Goal: Communication & Community: Answer question/provide support

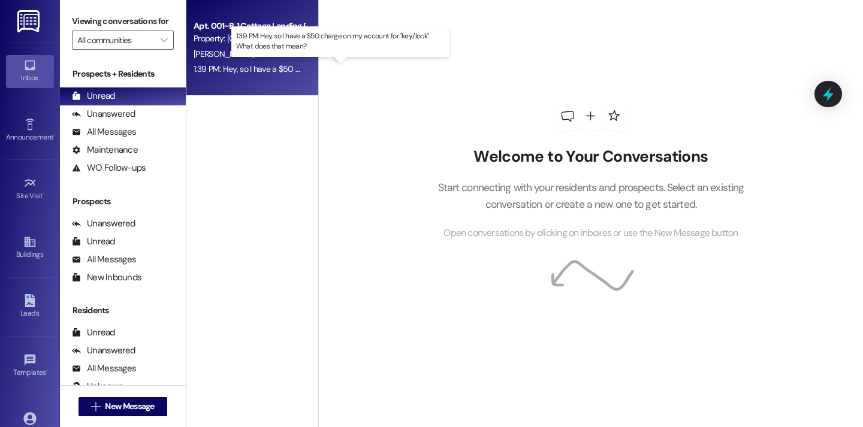
click at [281, 67] on div "1:39 PM: Hey, so I have a $50 charge on my account for "key/lock". What does th…" at bounding box center [349, 69] width 310 height 11
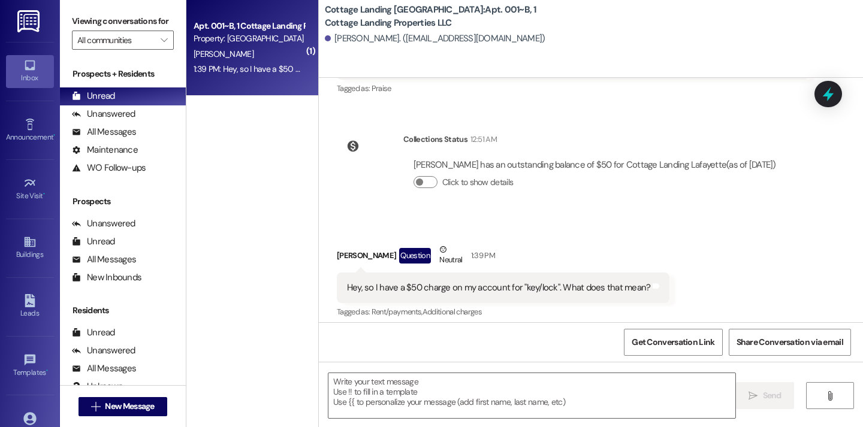
scroll to position [384, 0]
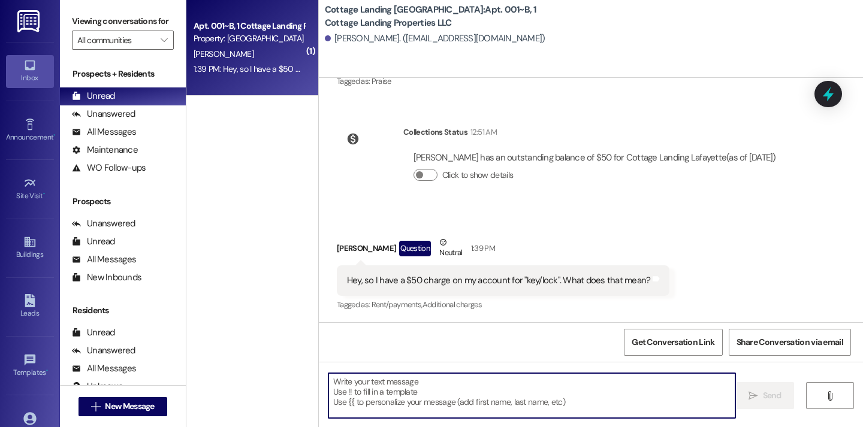
click at [423, 399] on textarea at bounding box center [531, 395] width 407 height 45
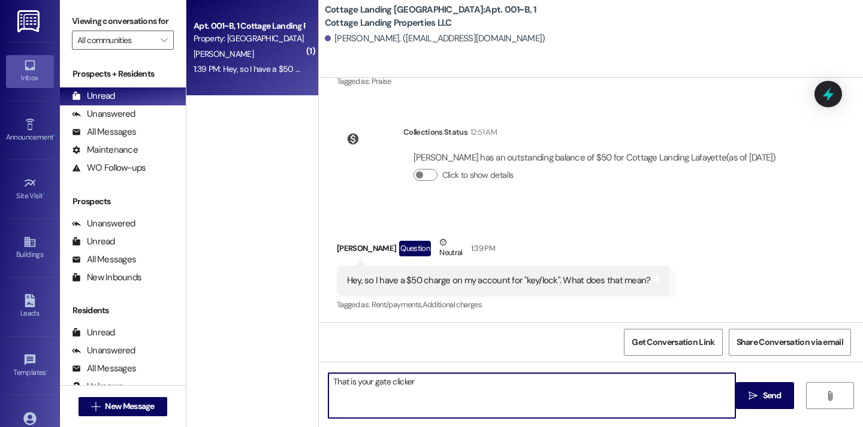
type textarea "That is your gate clicker!"
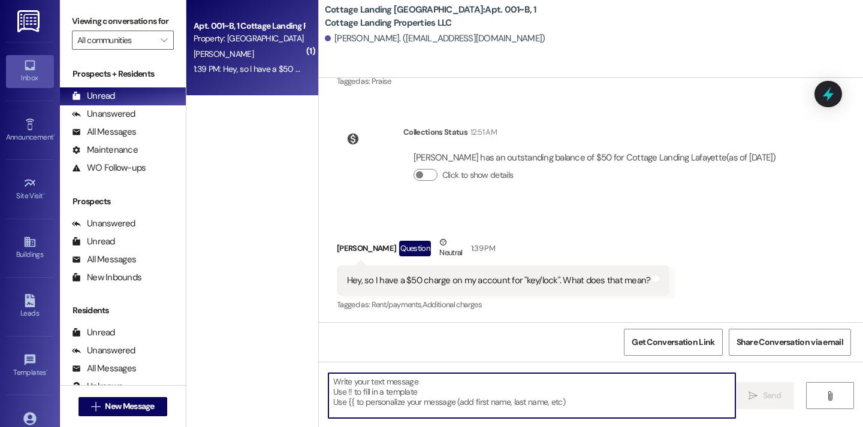
scroll to position [468, 0]
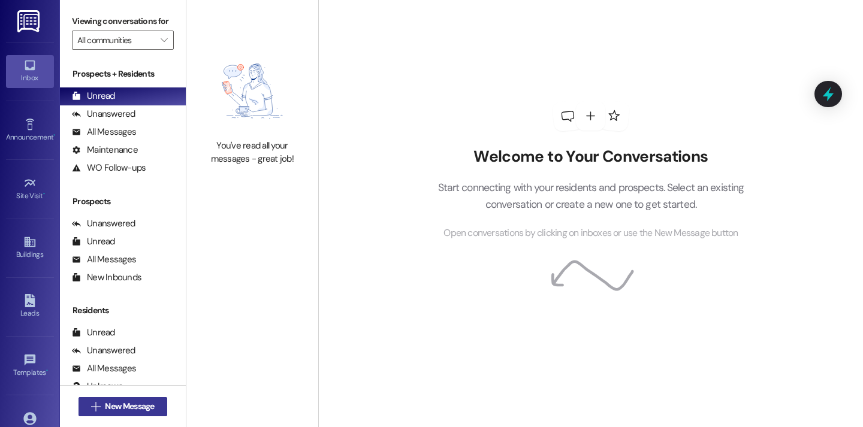
click at [141, 411] on span "New Message" at bounding box center [129, 406] width 49 height 13
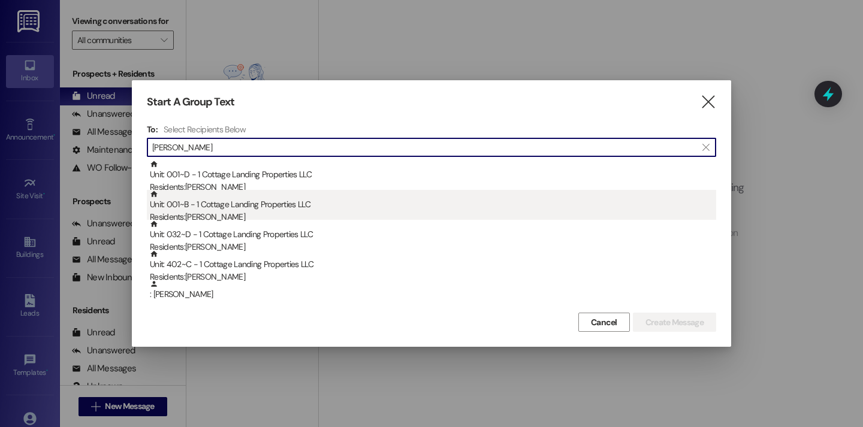
type input "bailey"
click at [242, 210] on div "Unit: 001~B - 1 Cottage Landing Properties LLC Residents: Anna Bailey" at bounding box center [433, 207] width 566 height 34
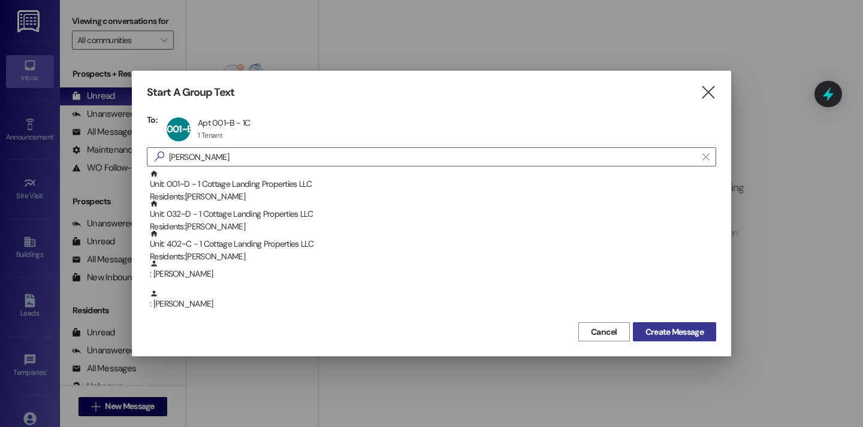
click at [666, 329] on span "Create Message" at bounding box center [675, 332] width 58 height 13
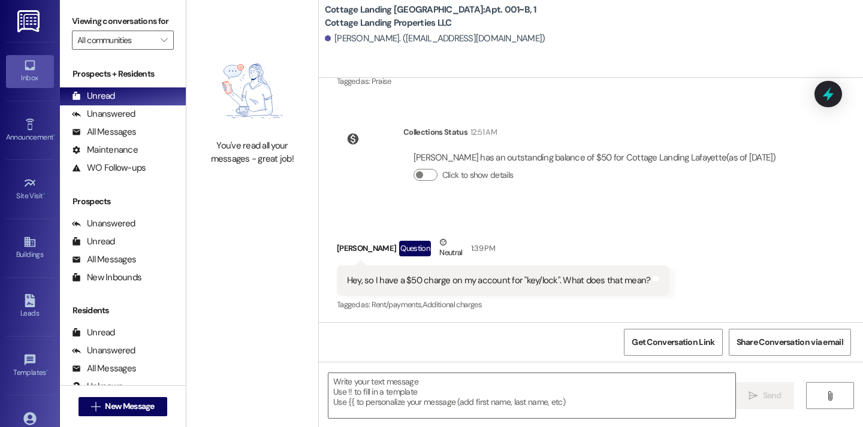
scroll to position [468, 0]
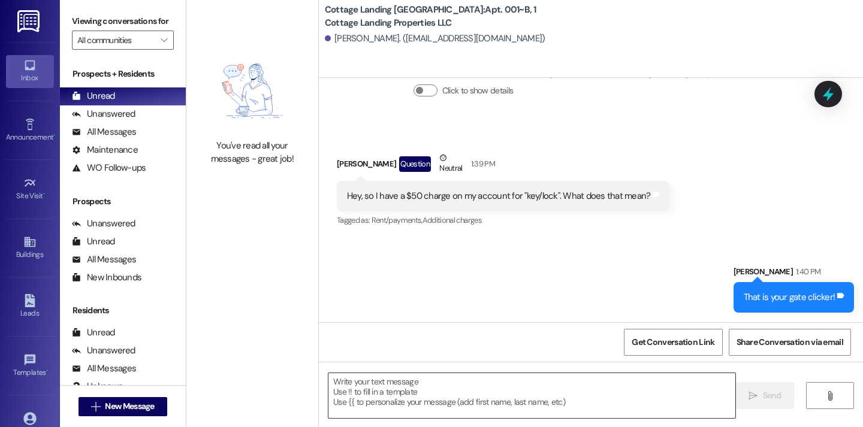
click at [479, 381] on textarea at bounding box center [531, 395] width 407 height 45
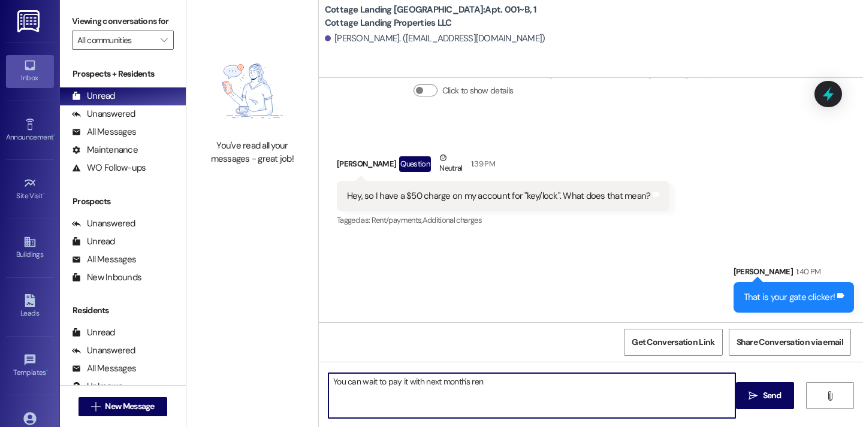
type textarea "You can wait to pay it with next month's rent"
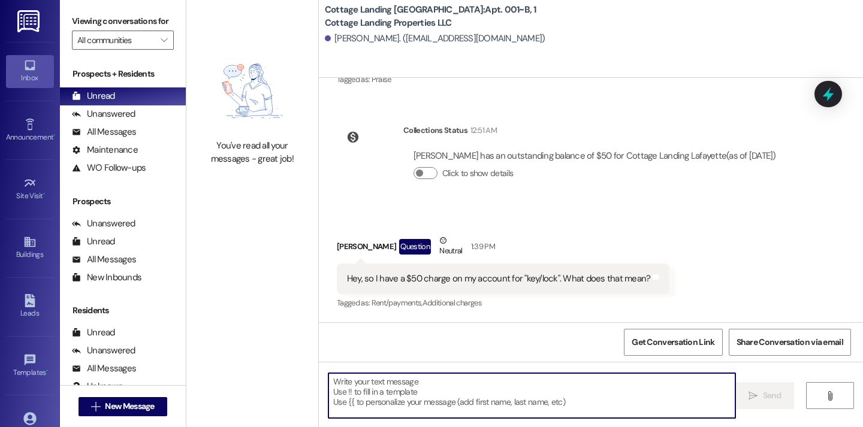
scroll to position [551, 0]
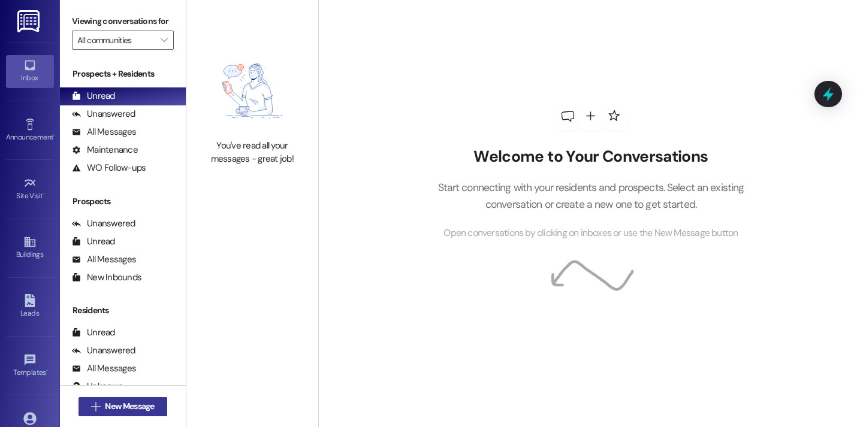
click at [159, 405] on button " New Message" at bounding box center [123, 406] width 89 height 19
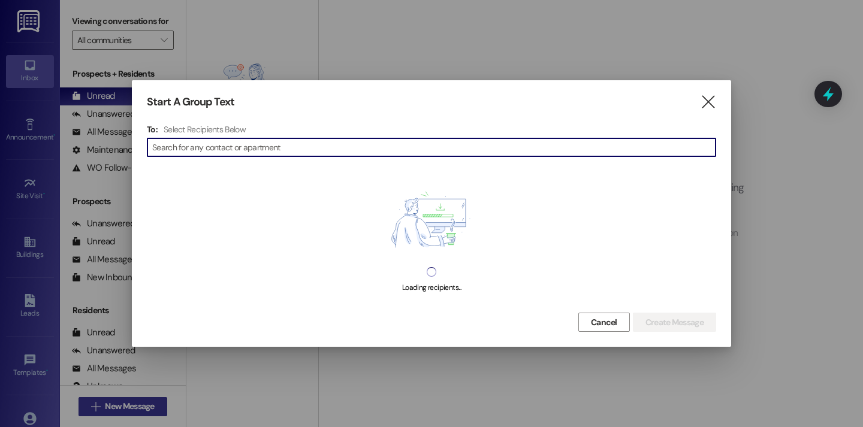
type input "o"
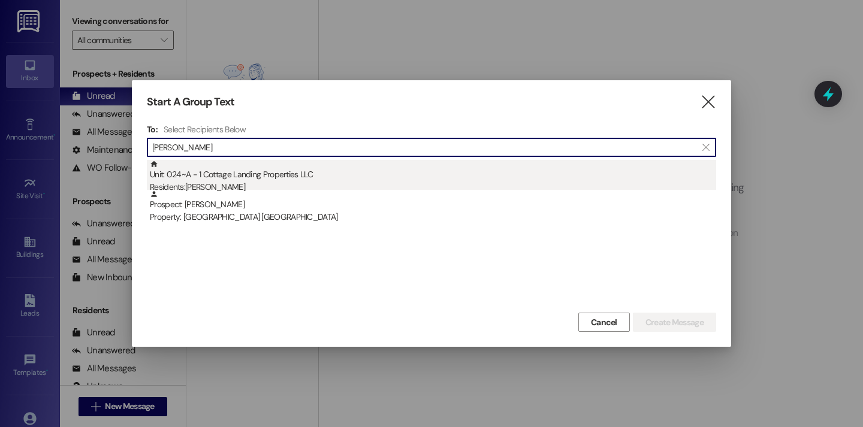
type input "moses"
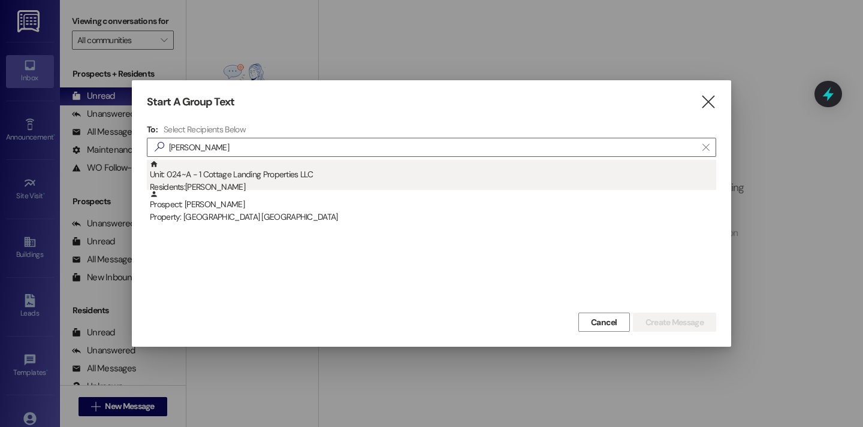
click at [242, 189] on div "Residents: Taylor Moses" at bounding box center [433, 187] width 566 height 13
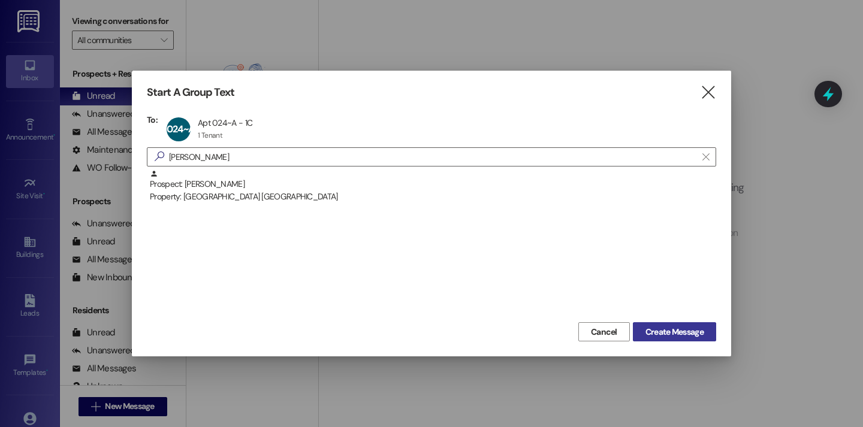
click at [647, 330] on span "Create Message" at bounding box center [675, 332] width 58 height 13
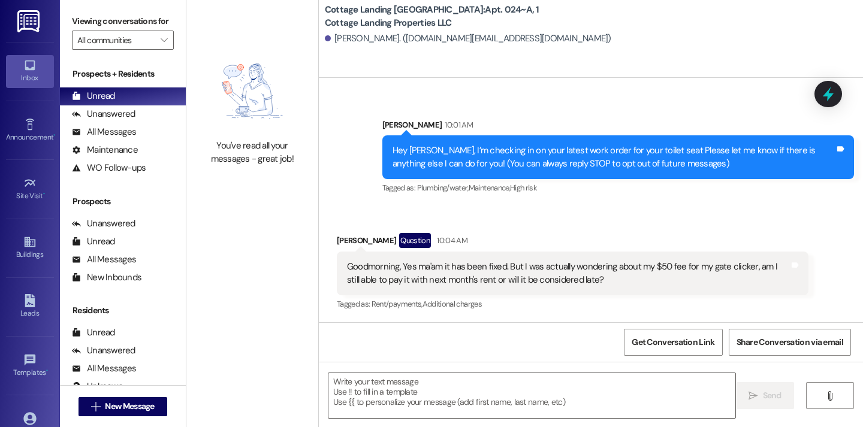
scroll to position [191, 0]
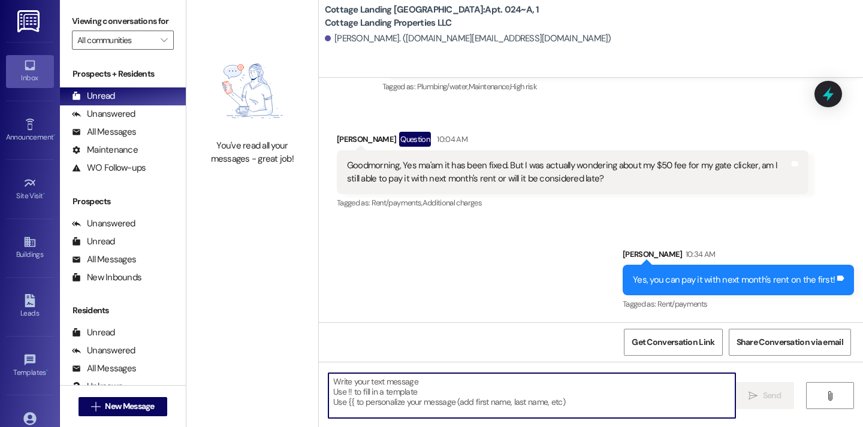
click at [404, 392] on textarea at bounding box center [531, 395] width 407 height 45
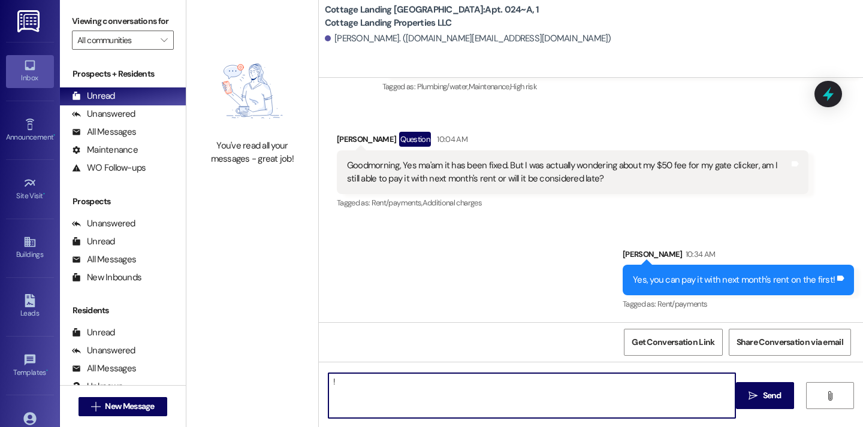
type textarea "!!"
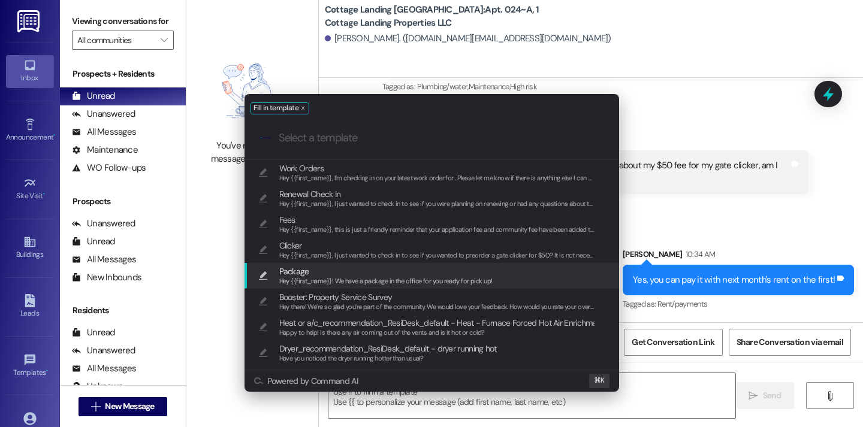
click at [303, 278] on span "Hey {{first_name}}! We have a package in the office for you ready for pick up!" at bounding box center [385, 281] width 213 height 8
type textarea "Hey {{first_name}}! We have a package in the office for you ready for pick up!"
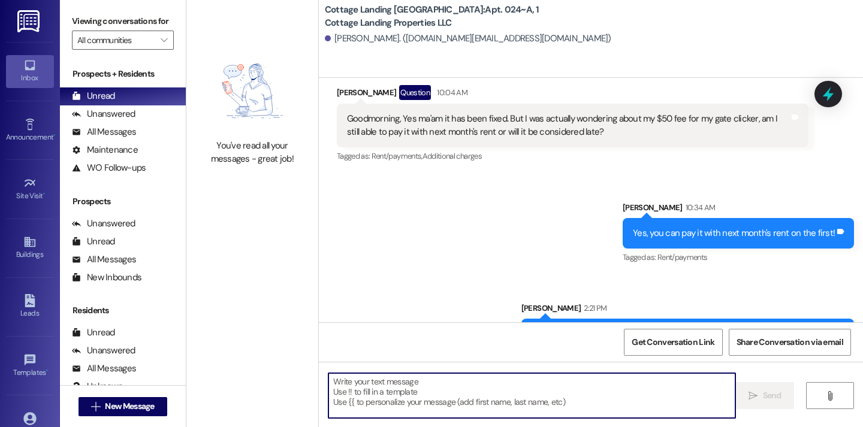
scroll to position [275, 0]
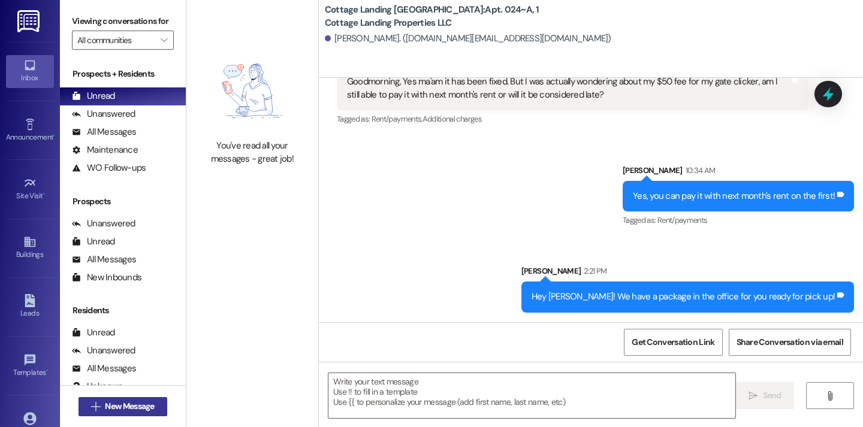
click at [142, 400] on button " New Message" at bounding box center [123, 406] width 89 height 19
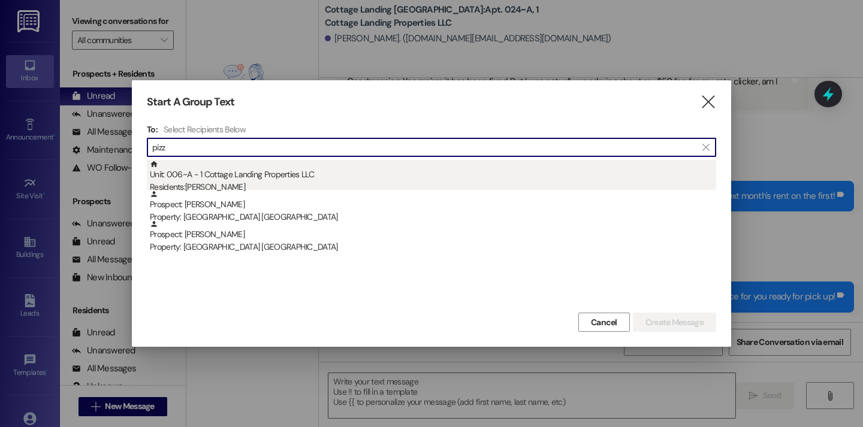
type input "pizz"
click at [252, 173] on div "Unit: 006~A - 1 Cottage Landing Properties LLC Residents: Lucy Pizza" at bounding box center [433, 177] width 566 height 34
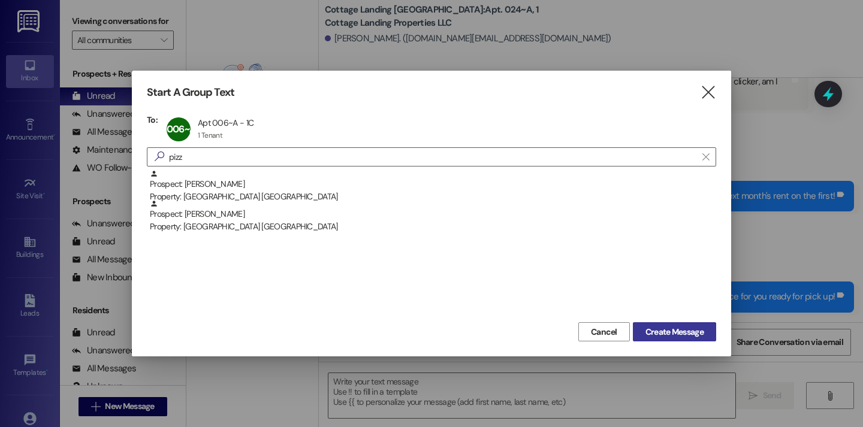
click at [643, 330] on span "Create Message" at bounding box center [674, 332] width 63 height 13
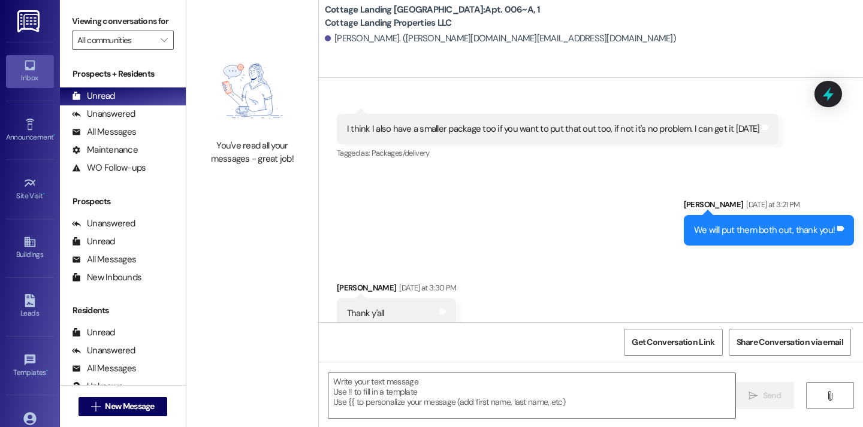
scroll to position [1059, 0]
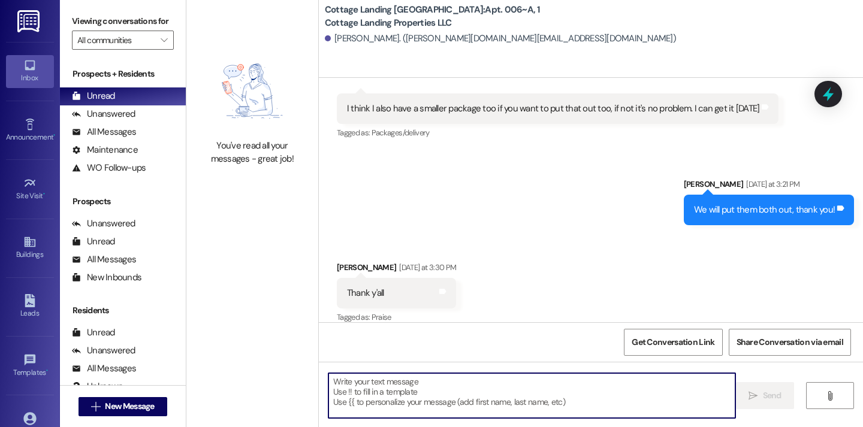
click at [443, 395] on textarea at bounding box center [531, 395] width 407 height 45
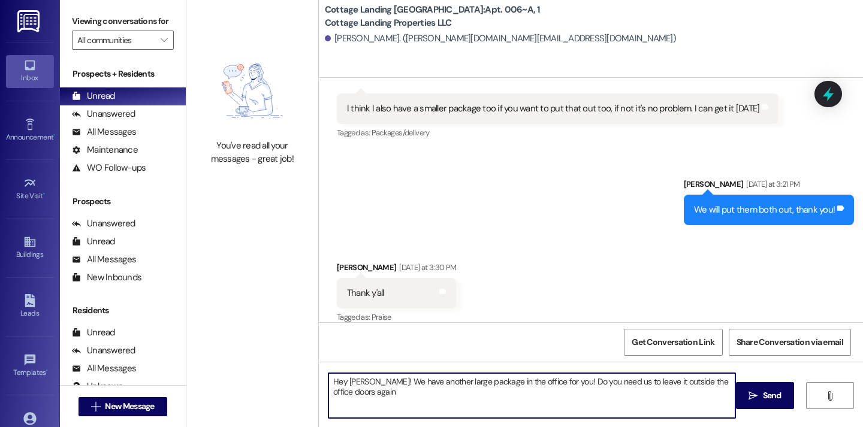
type textarea "Hey Lucy! We have another large package in the office for you! Do you need us t…"
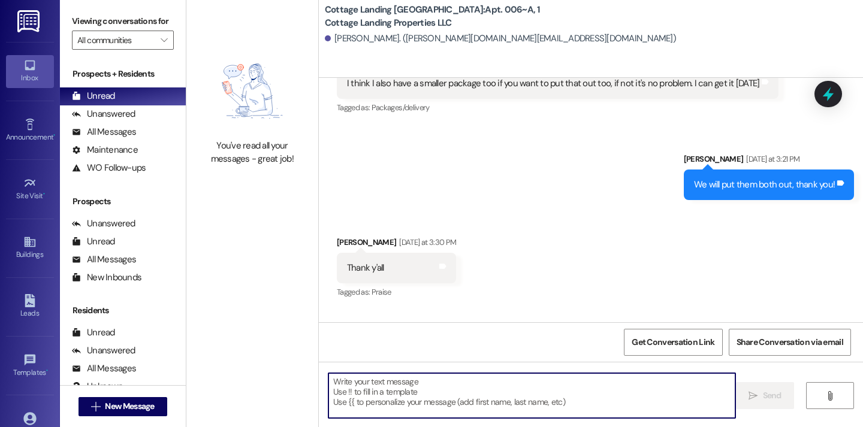
scroll to position [1102, 0]
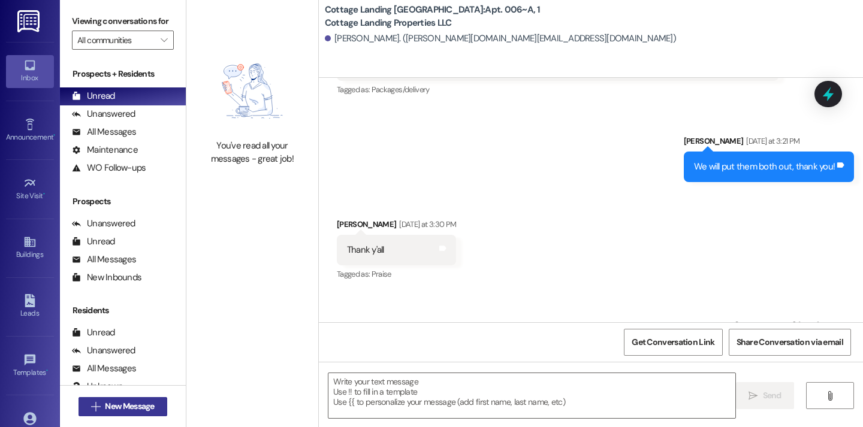
click at [149, 408] on span "New Message" at bounding box center [129, 406] width 49 height 13
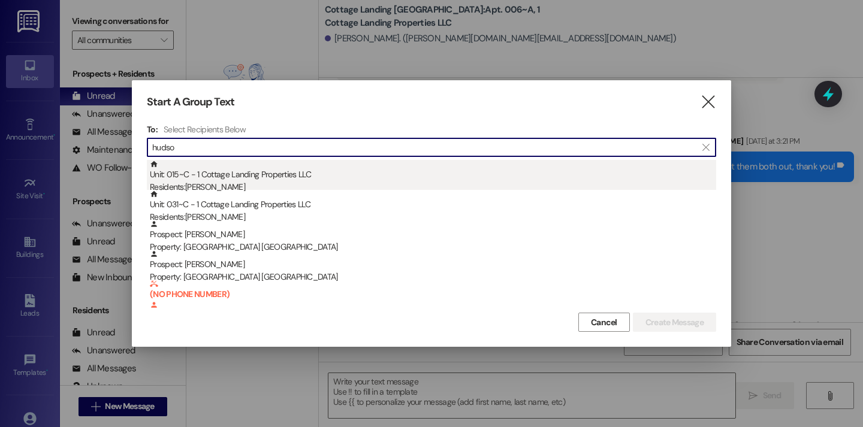
type input "hudso"
click at [239, 188] on div "Residents: Rebekah Hudson" at bounding box center [433, 187] width 566 height 13
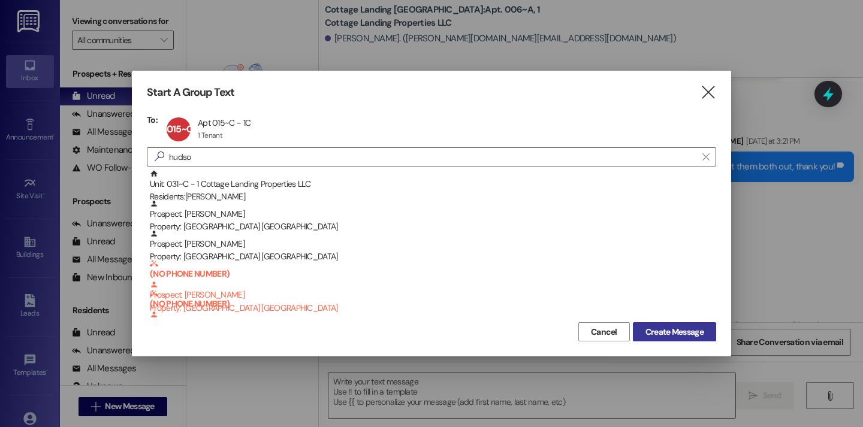
click at [664, 337] on span "Create Message" at bounding box center [675, 332] width 58 height 13
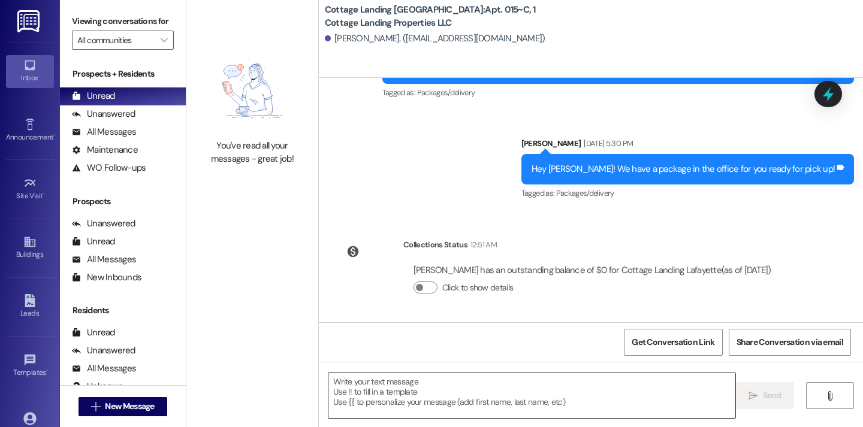
scroll to position [161, 0]
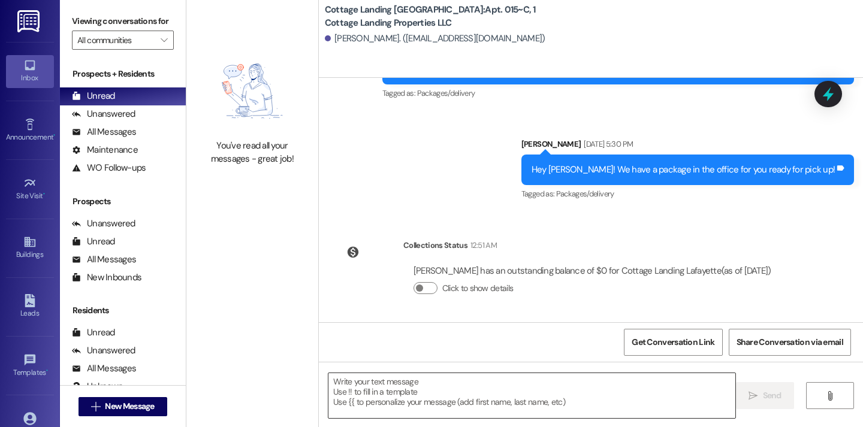
click at [490, 387] on textarea at bounding box center [531, 395] width 407 height 45
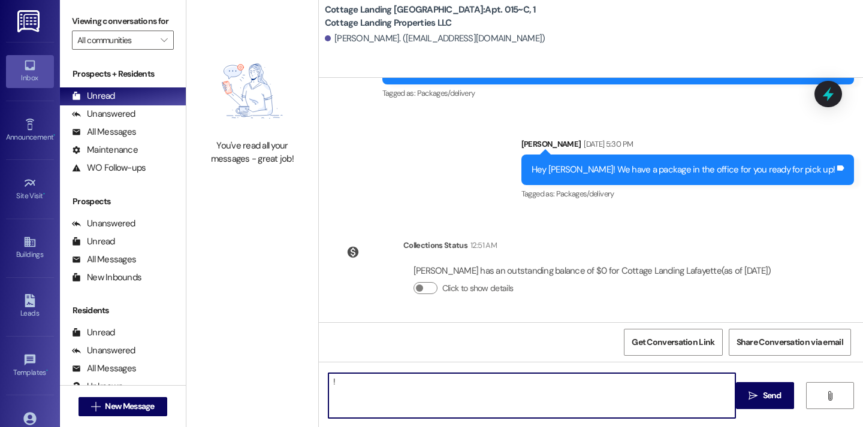
type textarea "!!"
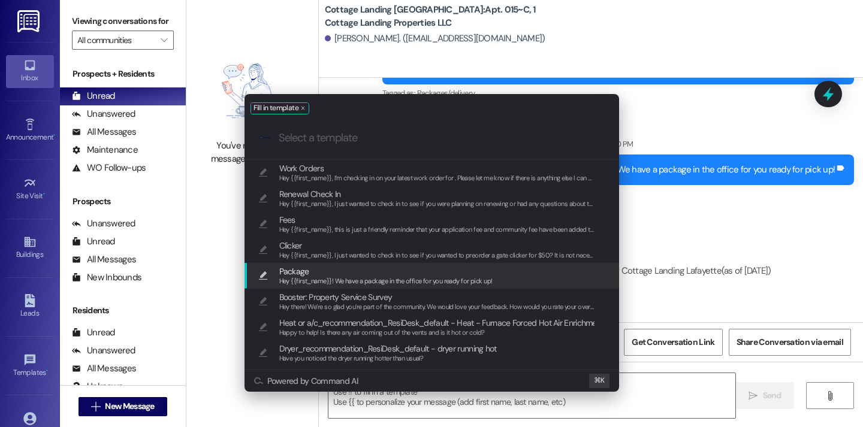
click at [390, 279] on span "Hey {{first_name}}! We have a package in the office for you ready for pick up!" at bounding box center [385, 281] width 213 height 8
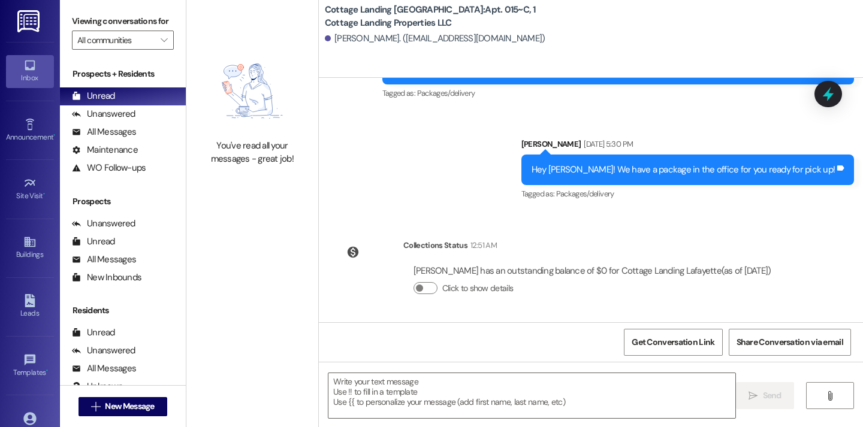
type textarea "Hey {{first_name}}! We have a package in the office for you ready for pick up!"
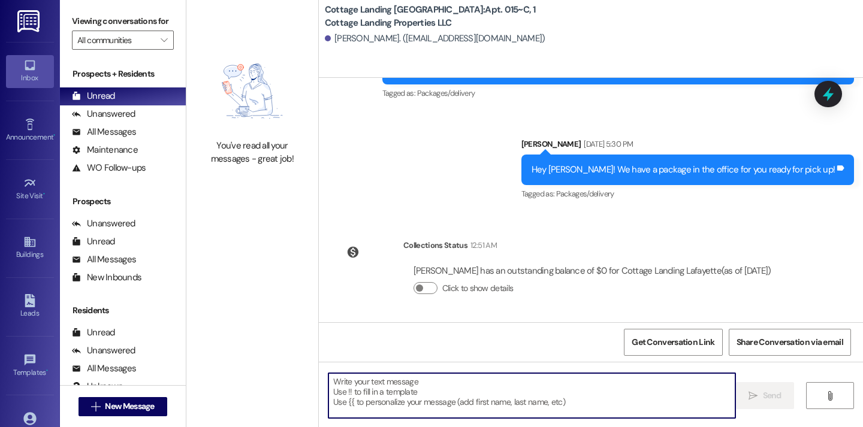
scroll to position [245, 0]
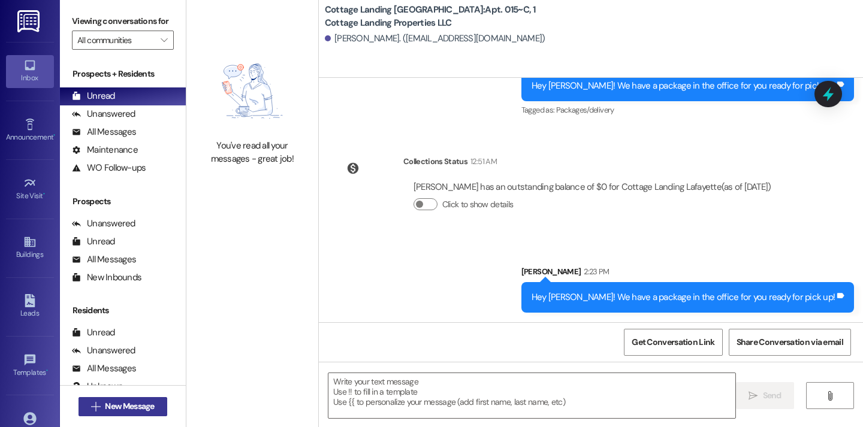
click at [143, 402] on span "New Message" at bounding box center [129, 406] width 49 height 13
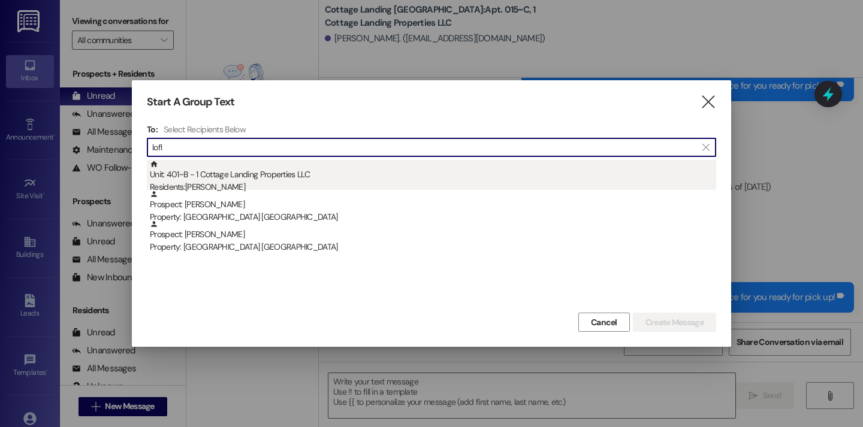
type input "lofl"
click at [234, 170] on div "Unit: 401~B - 1 Cottage Landing Properties LLC Residents: Claire Lofland" at bounding box center [433, 177] width 566 height 34
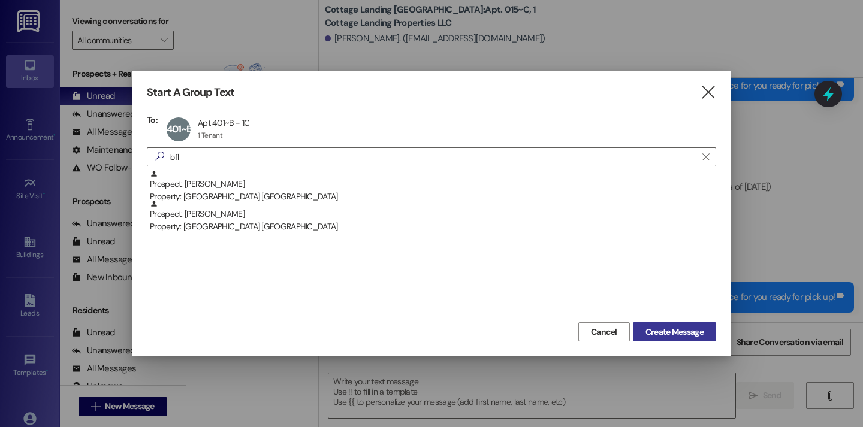
click at [658, 329] on span "Create Message" at bounding box center [675, 332] width 58 height 13
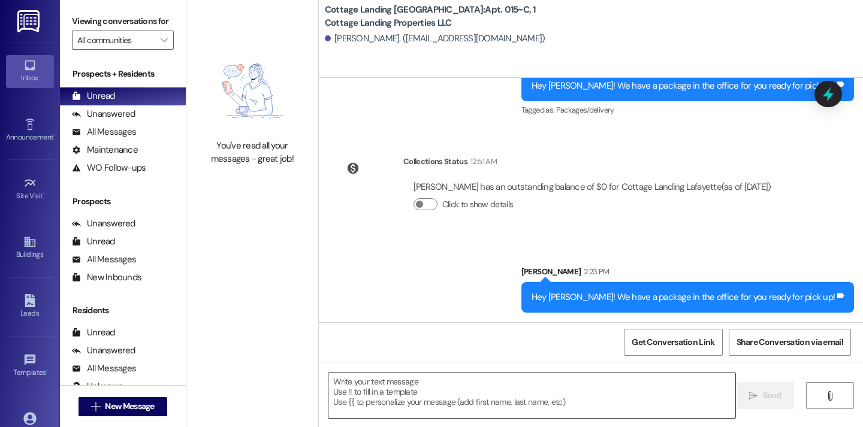
click at [402, 390] on textarea at bounding box center [531, 395] width 407 height 45
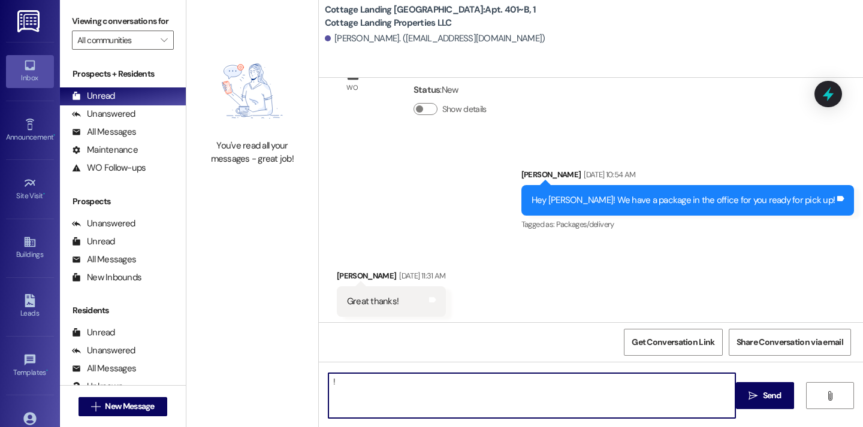
type textarea "!!"
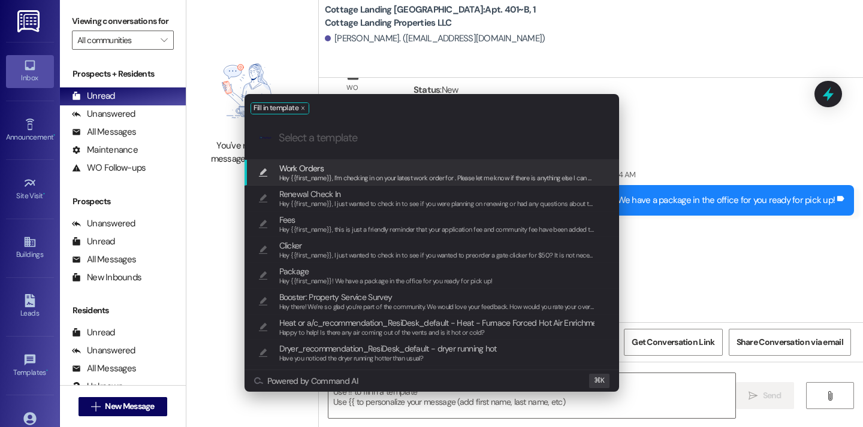
scroll to position [650, 0]
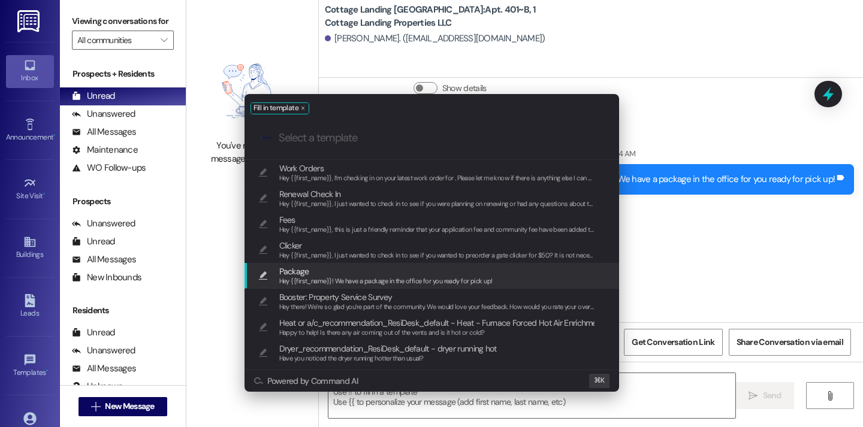
click at [368, 278] on span "Hey {{first_name}}! We have a package in the office for you ready for pick up!" at bounding box center [385, 281] width 213 height 8
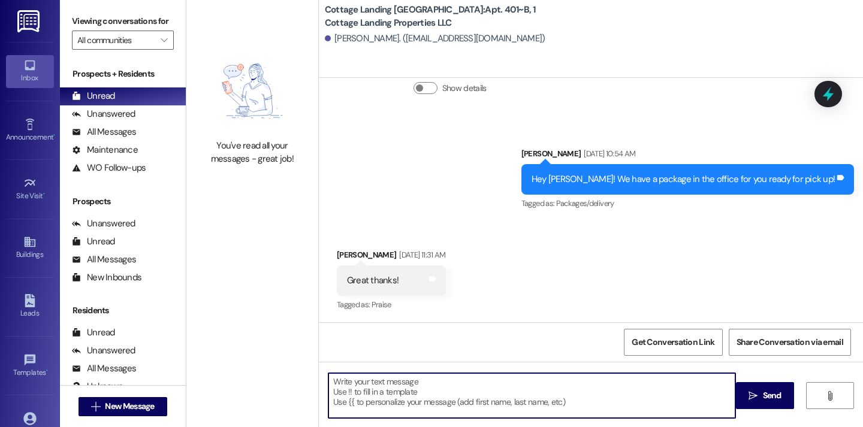
type textarea "Hey {{first_name}}! We have a package in the office for you ready for pick up!"
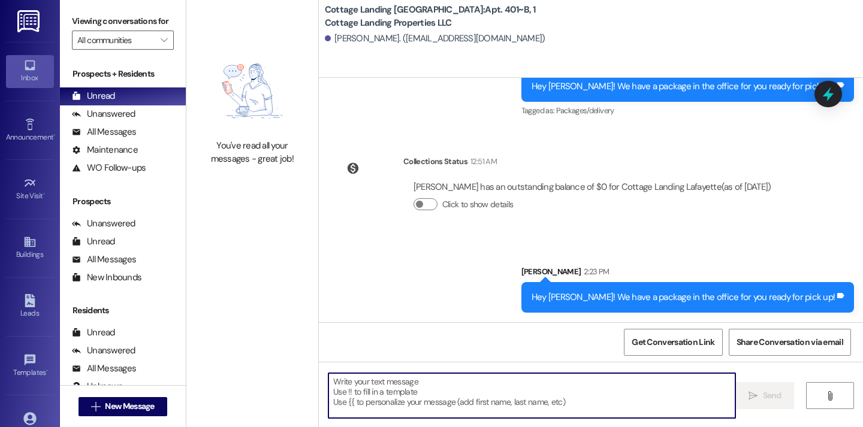
click at [146, 417] on div " New Message" at bounding box center [123, 407] width 89 height 30
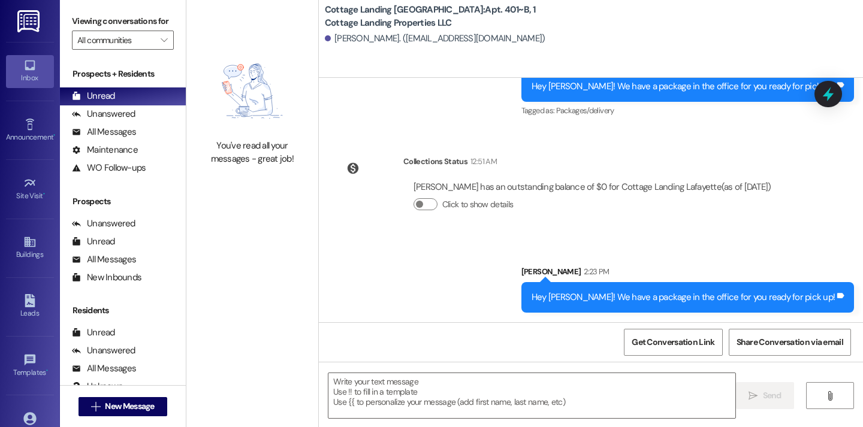
click at [146, 417] on div " New Message" at bounding box center [123, 407] width 89 height 30
click at [147, 410] on span "New Message" at bounding box center [129, 406] width 49 height 13
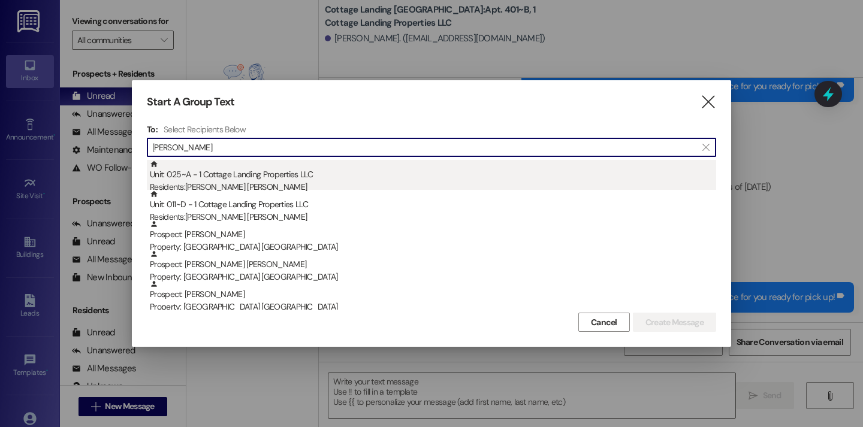
type input "kenn"
click at [254, 176] on div "Unit: 025~A - 1 Cottage Landing Properties LLC Residents: Sutton Kennedy" at bounding box center [433, 177] width 566 height 34
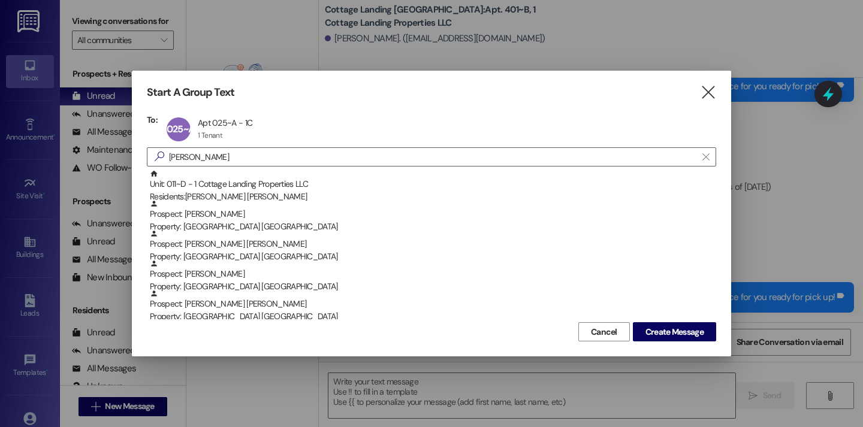
click at [659, 349] on div "Start A Group Text  To: 025~A Apt 025~A - 1C Apt 025~A - 1C 1 Tenant 1 Tenant …" at bounding box center [431, 214] width 599 height 286
click at [659, 337] on span "Create Message" at bounding box center [675, 332] width 58 height 13
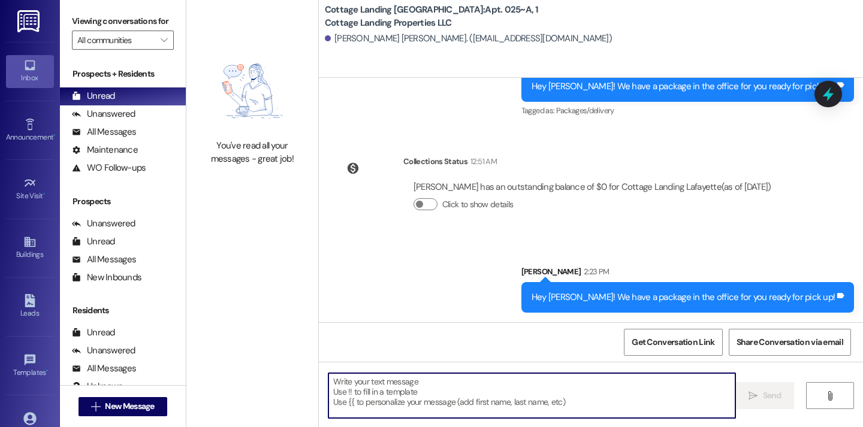
click at [550, 380] on textarea at bounding box center [531, 395] width 407 height 45
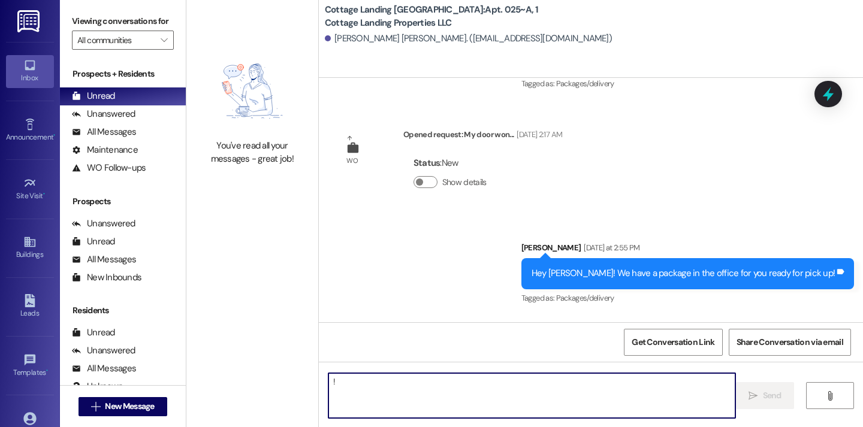
scroll to position [891, 0]
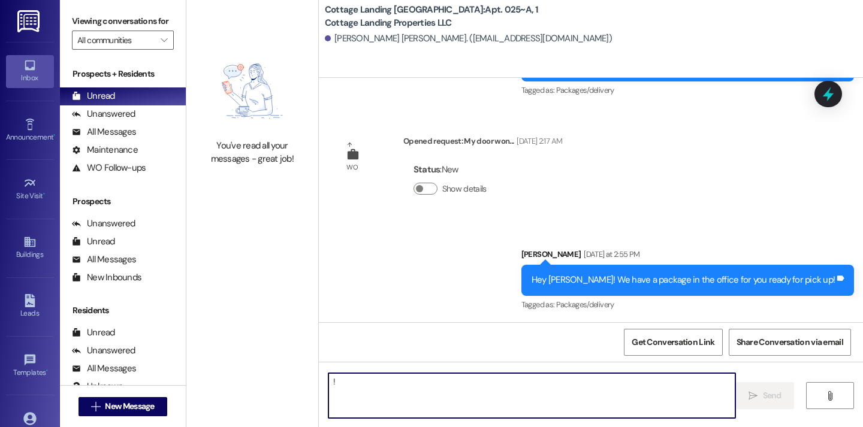
type textarea "!!"
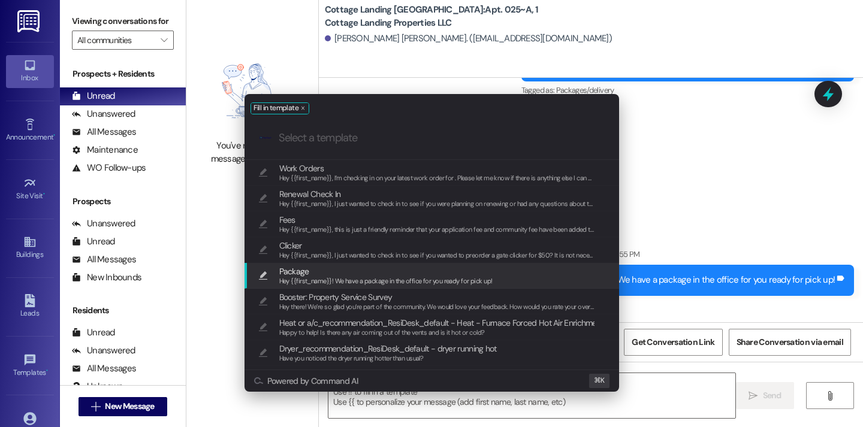
click at [424, 279] on span "Hey {{first_name}}! We have a package in the office for you ready for pick up!" at bounding box center [385, 281] width 213 height 8
type textarea "Hey {{first_name}}! We have a package in the office for you ready for pick up!"
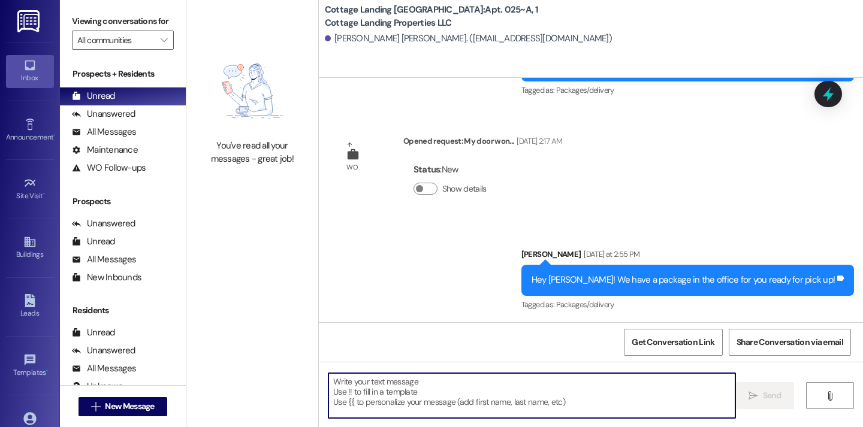
scroll to position [1086, 0]
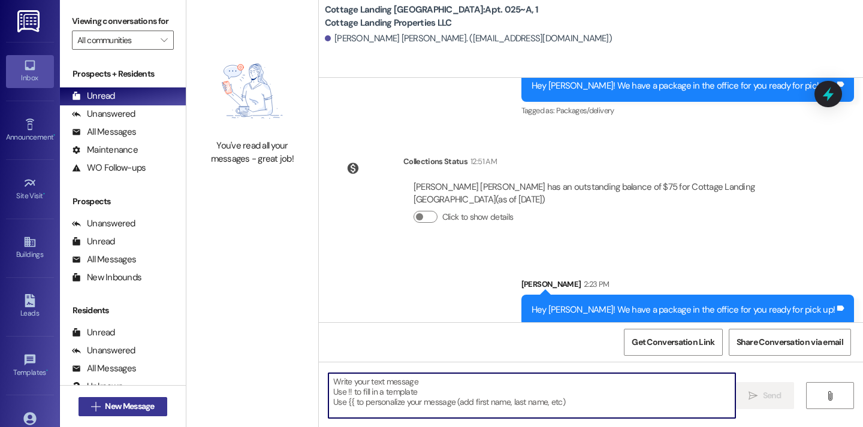
click at [150, 404] on span "New Message" at bounding box center [129, 406] width 49 height 13
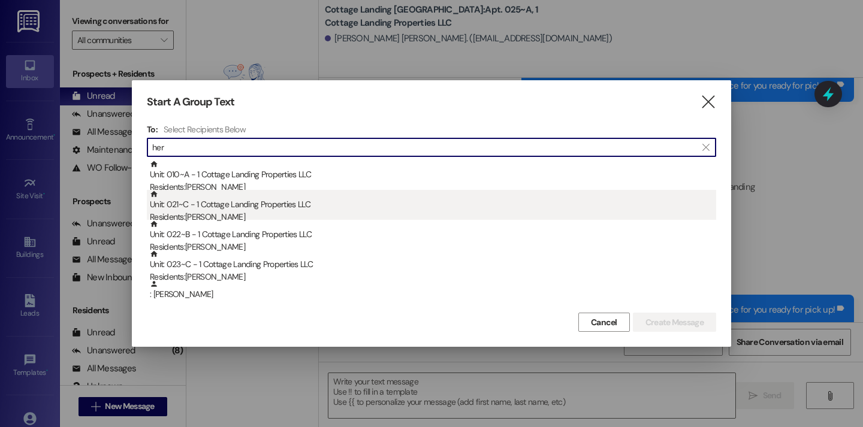
type input "her"
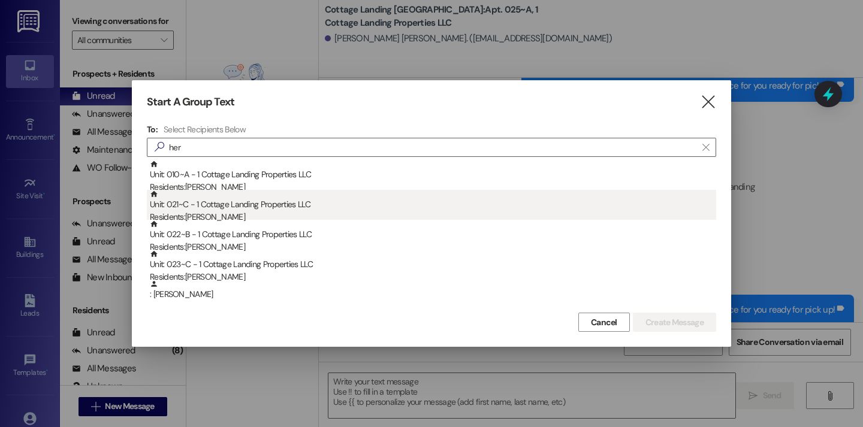
click at [310, 213] on div "Residents: Addyson Herschlag" at bounding box center [433, 217] width 566 height 13
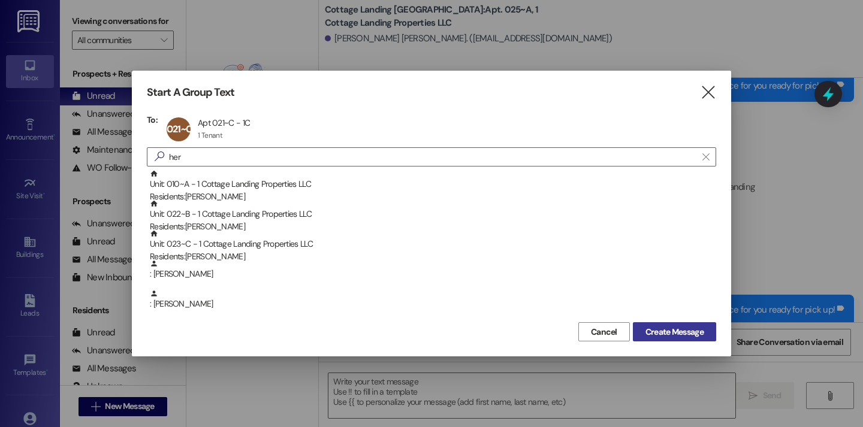
click at [661, 340] on button "Create Message" at bounding box center [674, 331] width 83 height 19
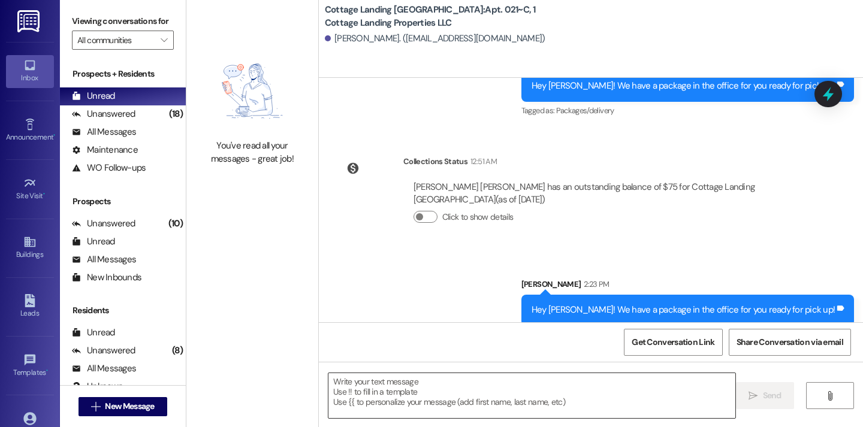
click at [536, 399] on textarea at bounding box center [531, 395] width 407 height 45
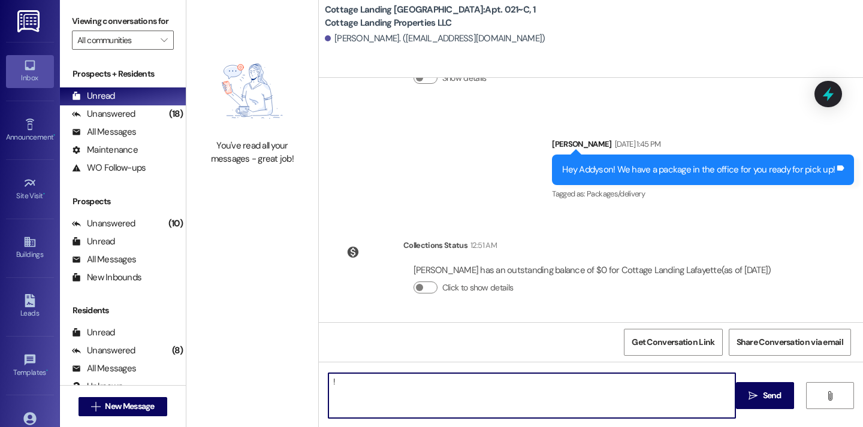
type textarea "!!"
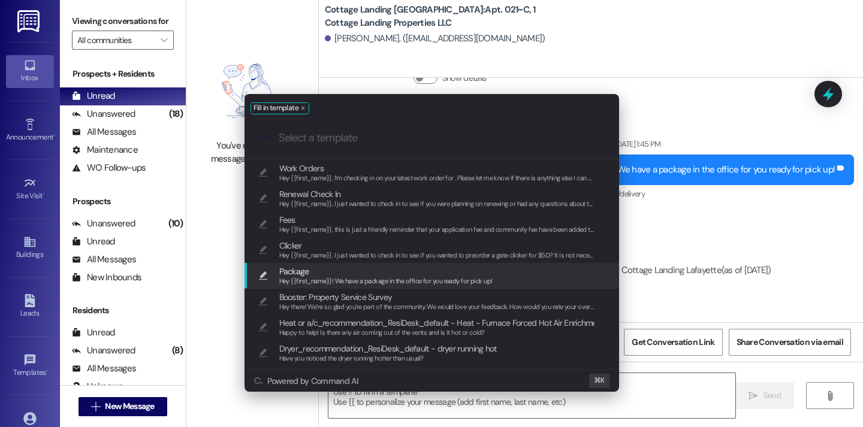
click at [412, 282] on span "Hey {{first_name}}! We have a package in the office for you ready for pick up!" at bounding box center [385, 281] width 213 height 8
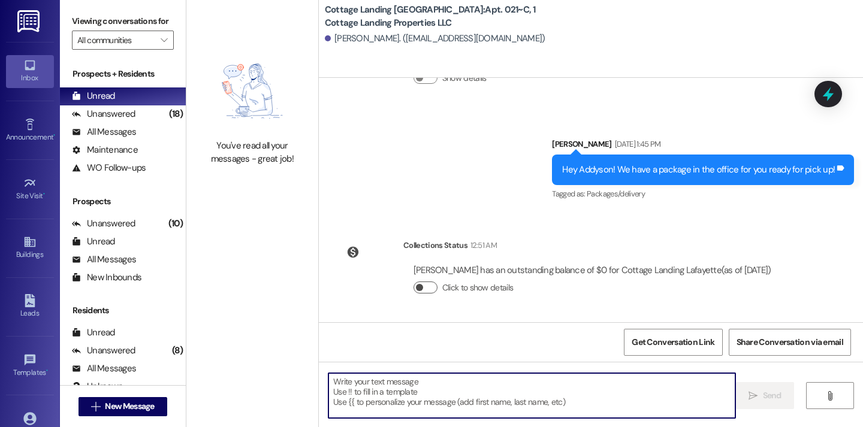
type textarea "Hey {{first_name}}! We have a package in the office for you ready for pick up!"
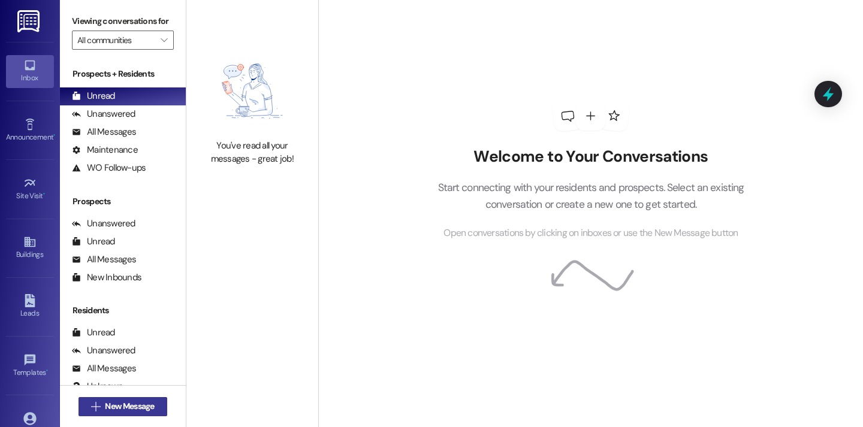
click at [131, 405] on span "New Message" at bounding box center [129, 406] width 49 height 13
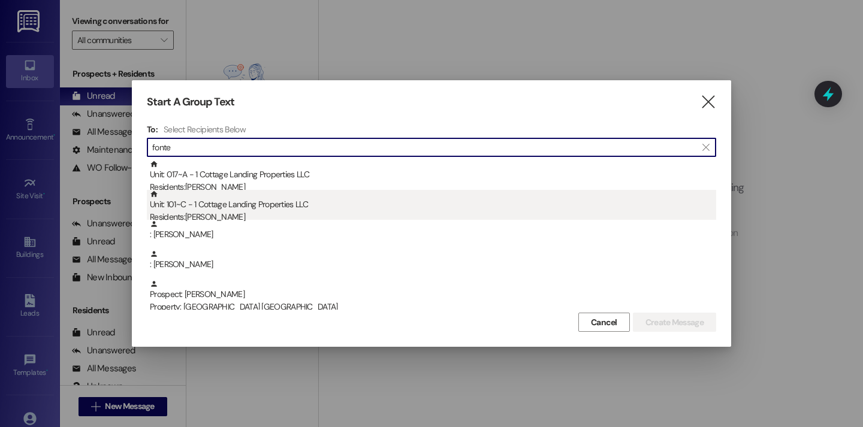
type input "fonte"
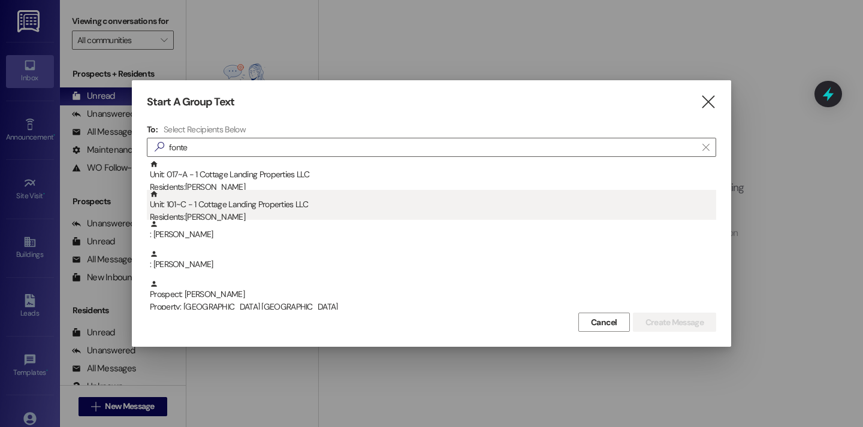
click at [249, 219] on div "Residents: Ava Fontenot" at bounding box center [433, 217] width 566 height 13
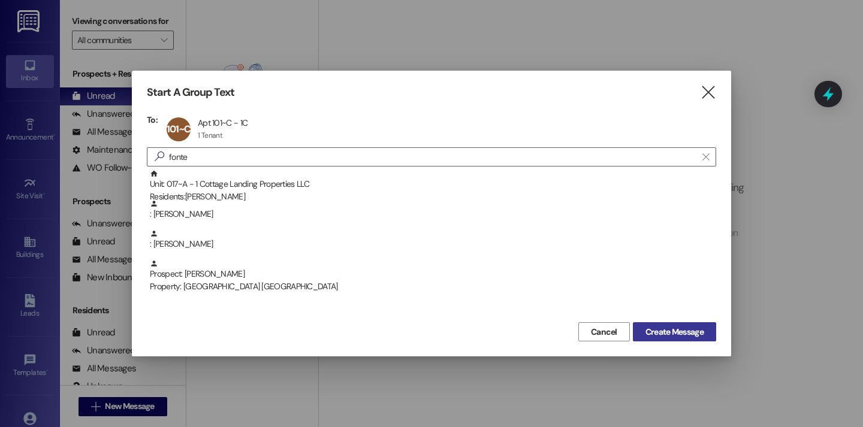
click at [667, 328] on span "Create Message" at bounding box center [675, 332] width 58 height 13
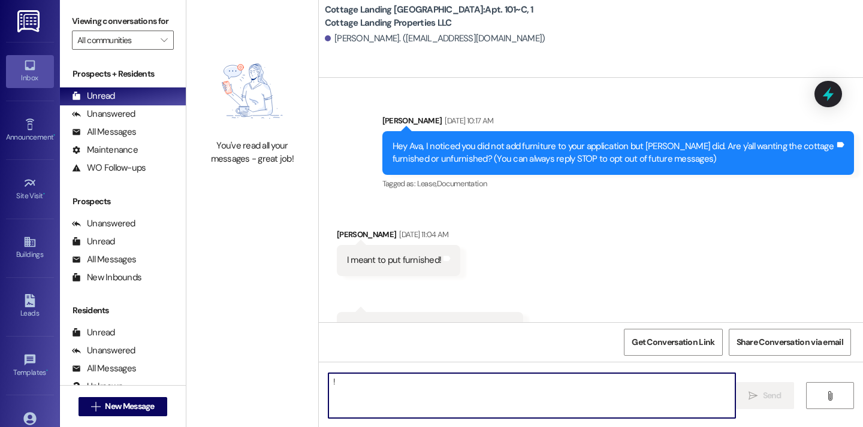
type textarea "!!"
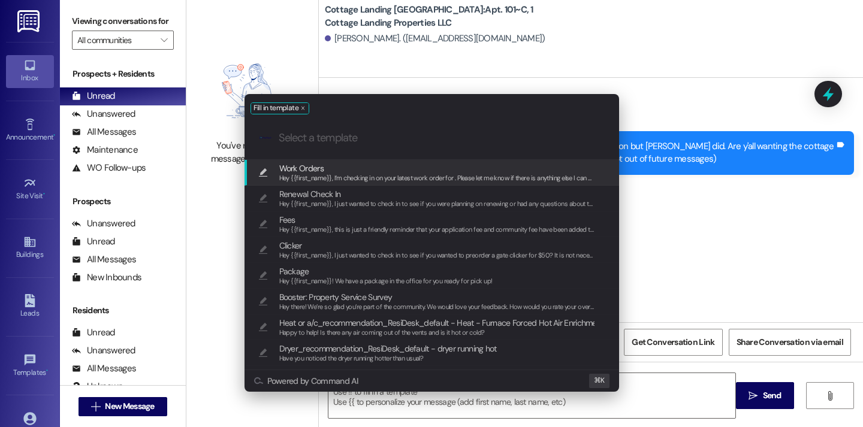
scroll to position [18070, 0]
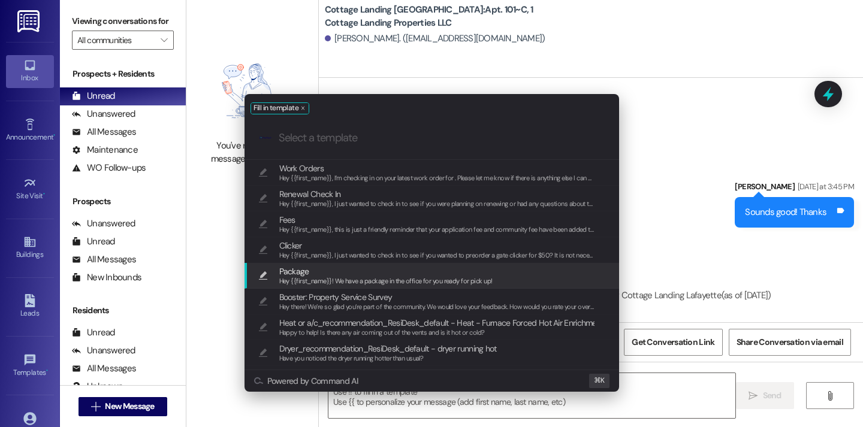
click at [360, 272] on span "Package" at bounding box center [385, 271] width 213 height 13
type textarea "Hey {{first_name}}! We have a package in the office for you ready for pick up!"
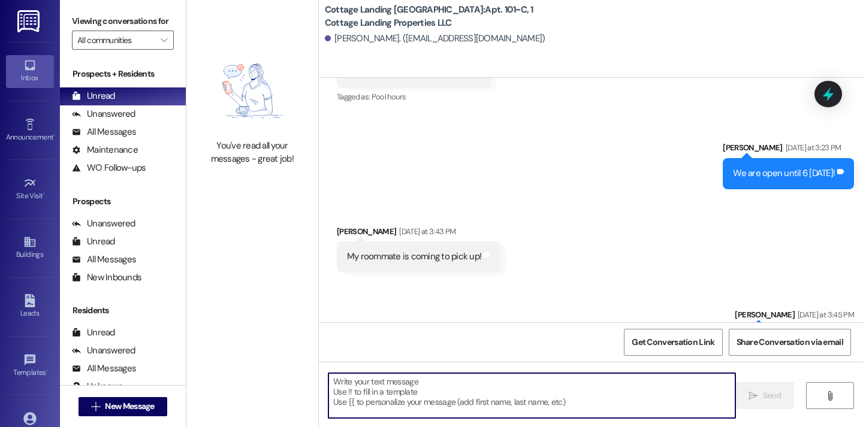
scroll to position [18154, 0]
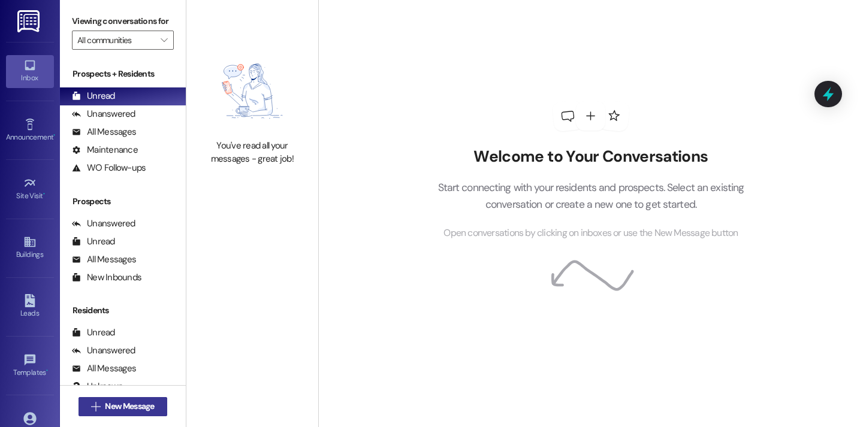
click at [149, 408] on span "New Message" at bounding box center [129, 406] width 49 height 13
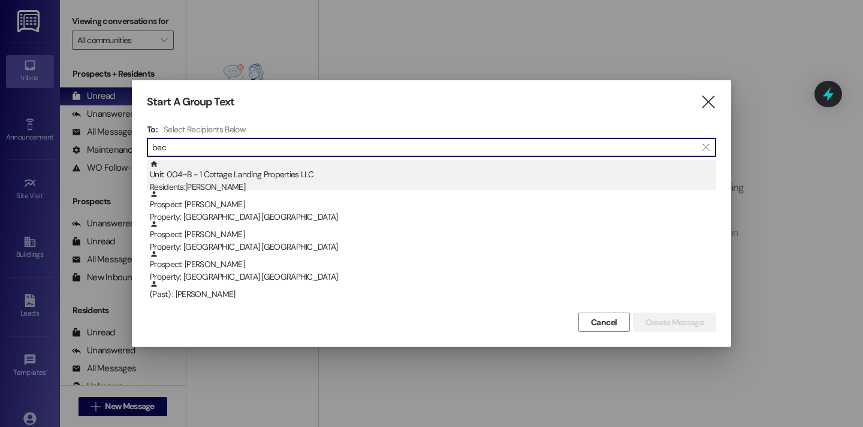
type input "bec"
click at [249, 177] on div "Unit: 004~B - 1 Cottage Landing Properties LLC Residents: [PERSON_NAME]" at bounding box center [433, 177] width 566 height 34
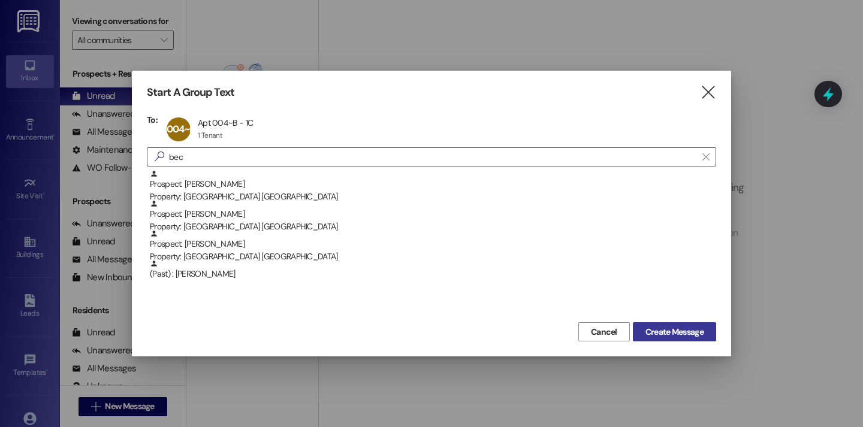
click at [662, 337] on span "Create Message" at bounding box center [675, 332] width 58 height 13
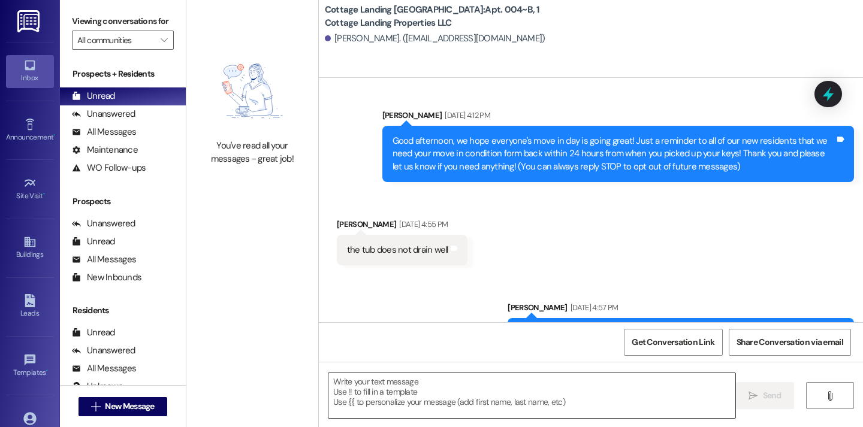
click at [417, 388] on textarea at bounding box center [531, 395] width 407 height 45
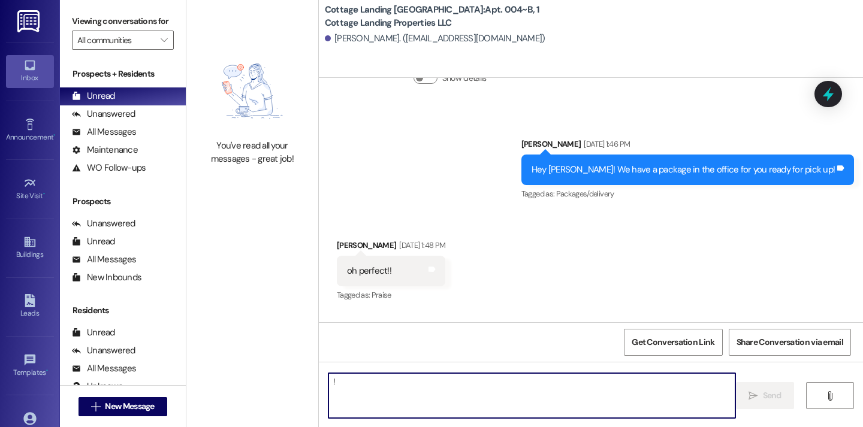
type textarea "!!"
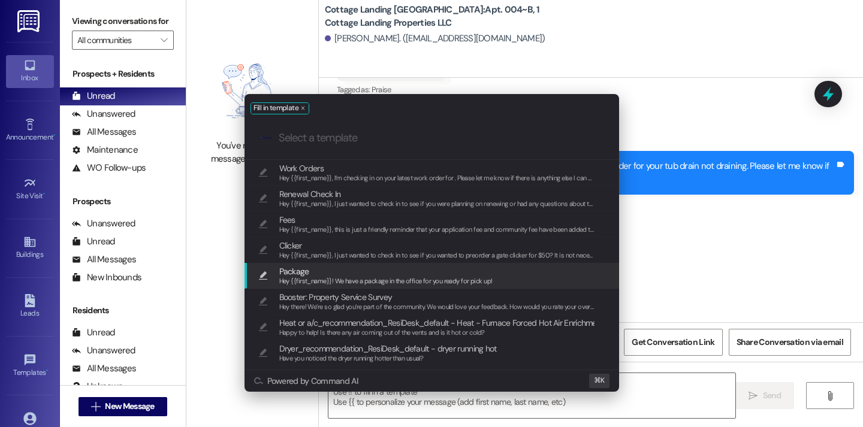
scroll to position [1726, 0]
click at [387, 274] on span "Package" at bounding box center [385, 271] width 213 height 13
type textarea "Hey {{first_name}}! We have a package in the office for you ready for pick up!"
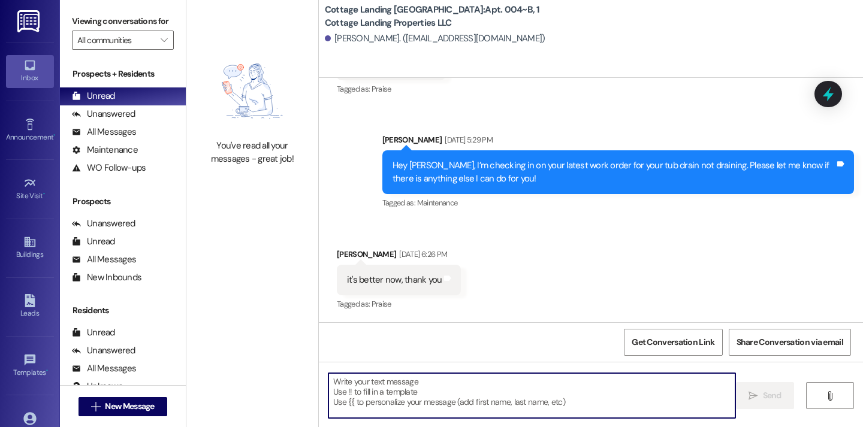
scroll to position [2004, 0]
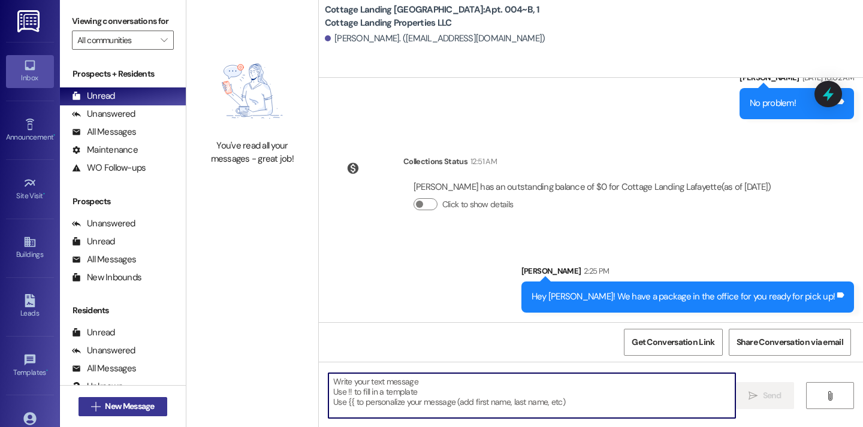
click at [132, 410] on span "New Message" at bounding box center [129, 406] width 49 height 13
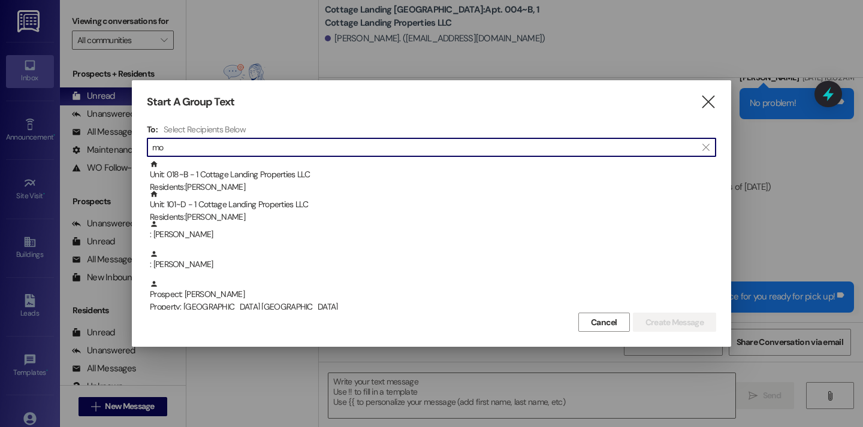
type input "m"
type input "r"
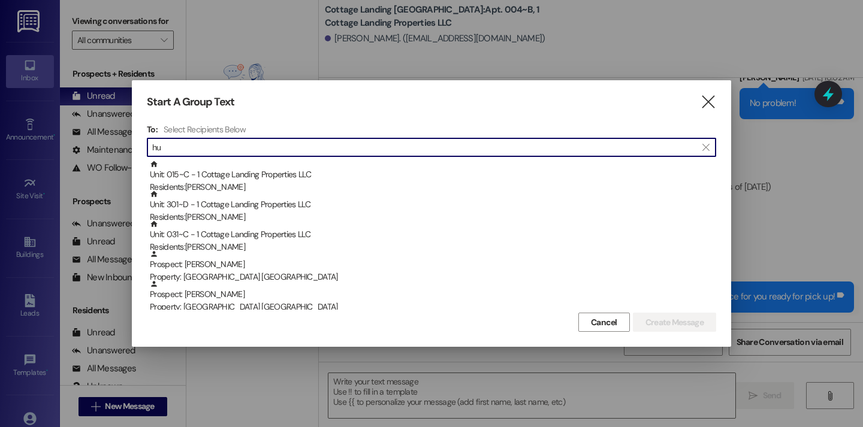
type input "h"
type input "0"
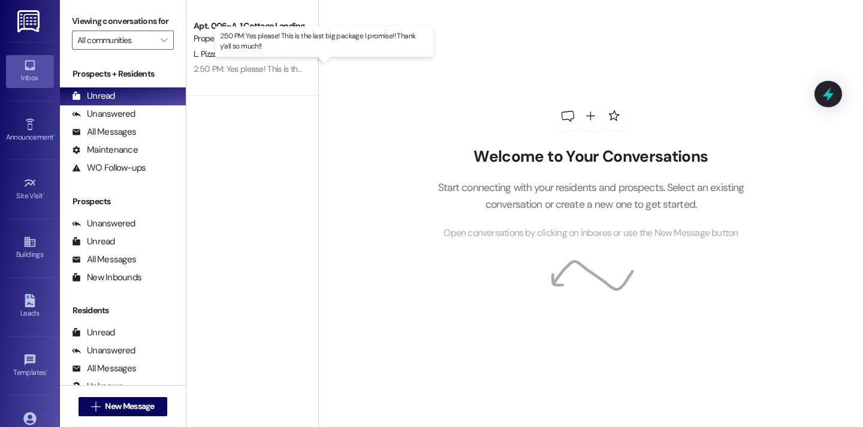
click at [238, 74] on div "2:50 PM: Yes please! This is the last big package I promise!! Thank y'all so mu…" at bounding box center [333, 69] width 279 height 11
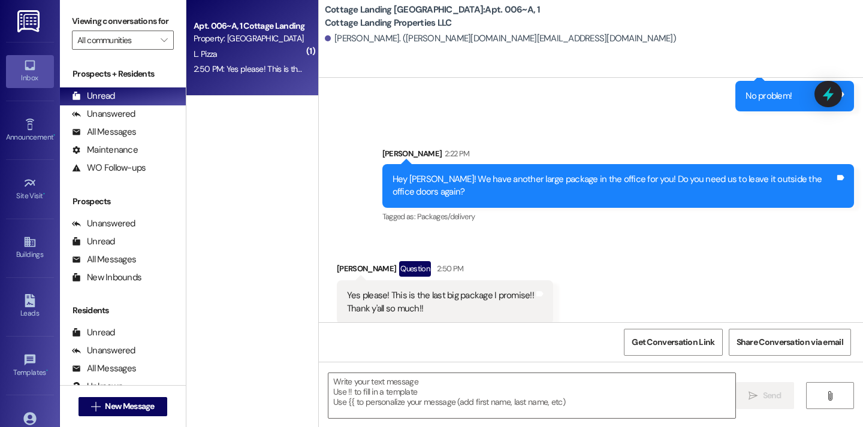
scroll to position [1373, 0]
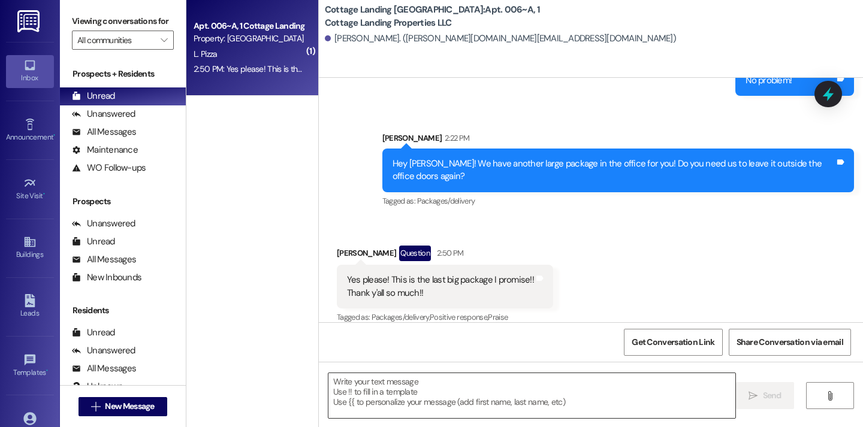
click at [401, 381] on textarea at bounding box center [531, 395] width 407 height 45
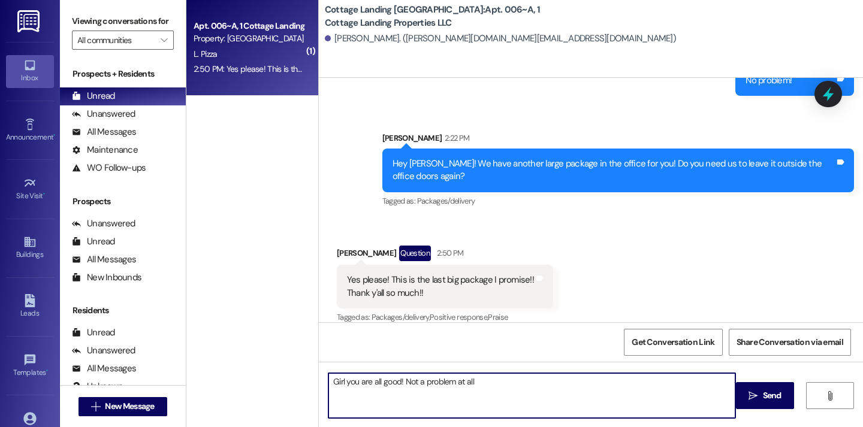
type textarea "Girl you are all good! Not a problem at all!"
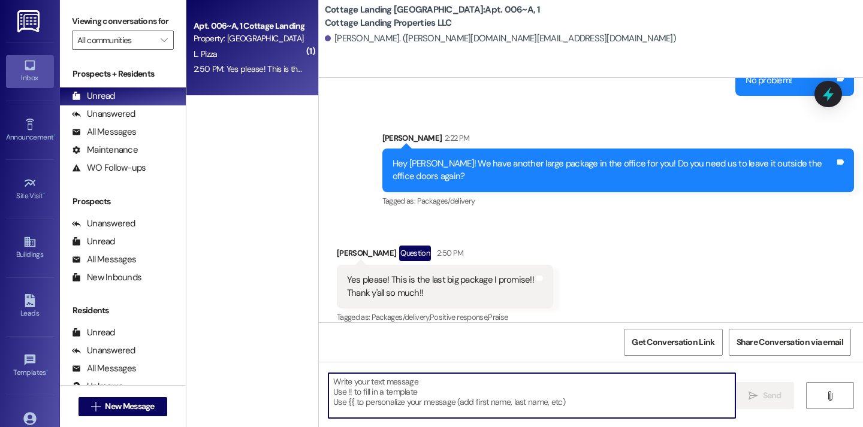
scroll to position [1457, 0]
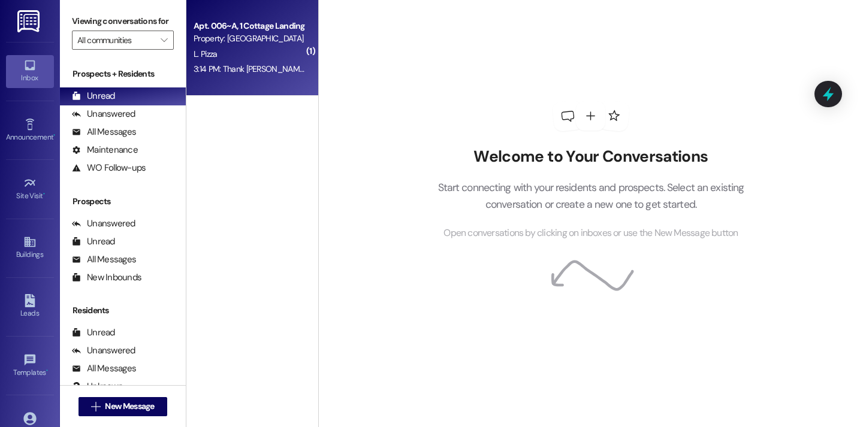
click at [250, 83] on div "Apt. 006~A, 1 Cottage Landing Properties LLC Property: [GEOGRAPHIC_DATA] [GEOGR…" at bounding box center [252, 48] width 132 height 96
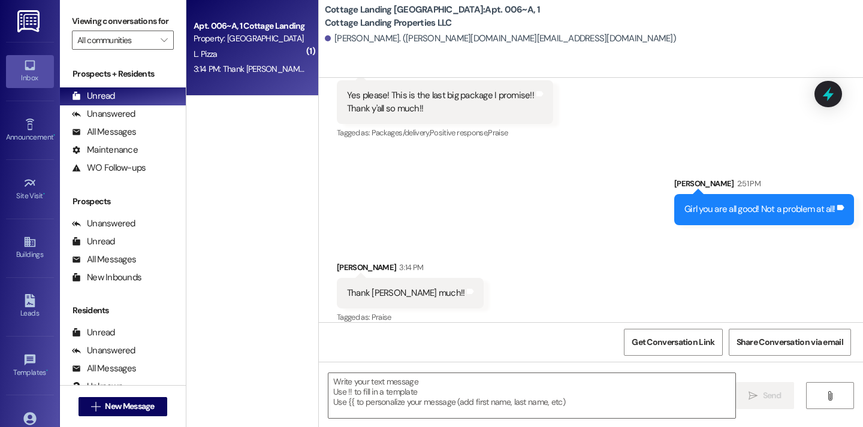
scroll to position [1558, 0]
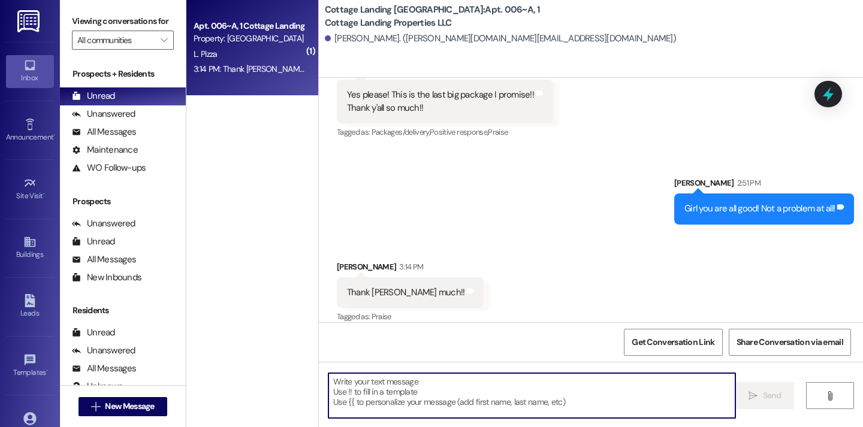
click at [415, 382] on textarea at bounding box center [531, 395] width 407 height 45
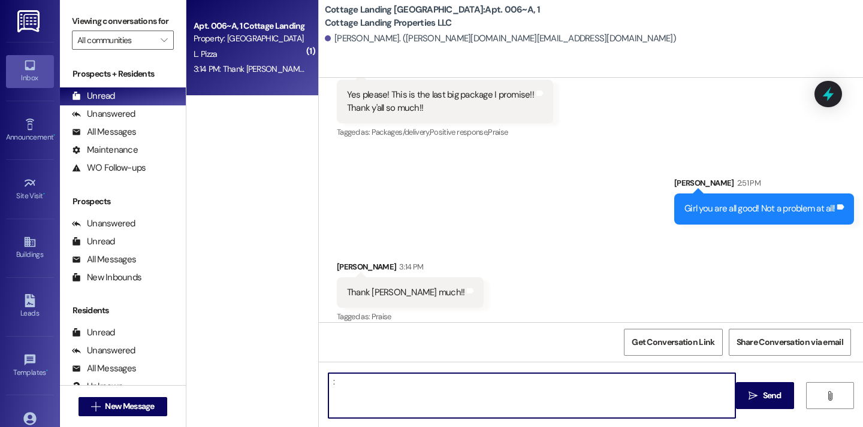
type textarea ":)"
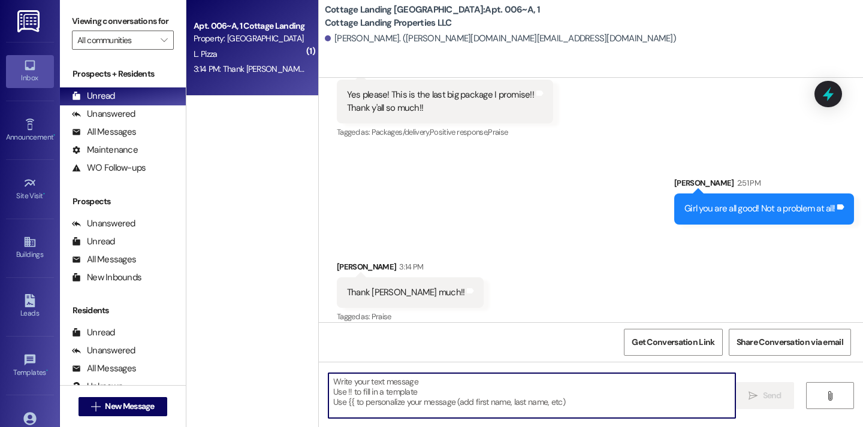
scroll to position [1642, 0]
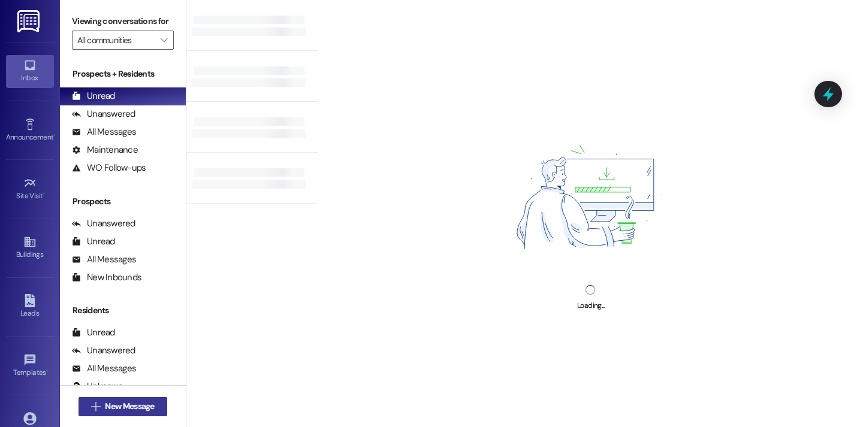
click at [144, 408] on span "New Message" at bounding box center [129, 406] width 49 height 13
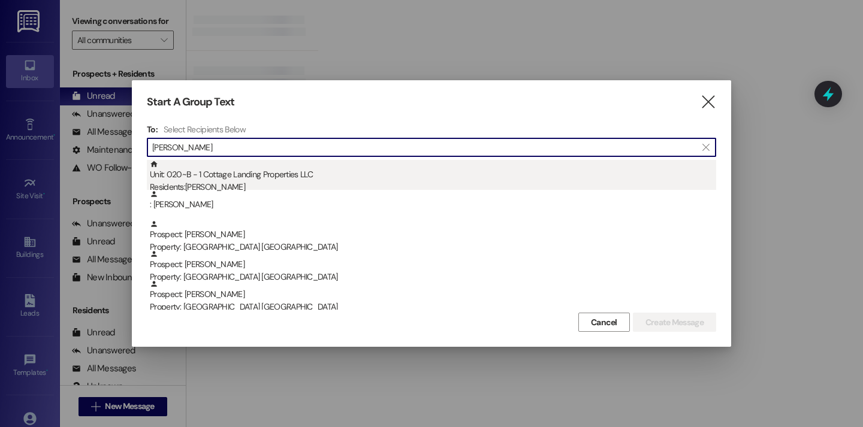
type input "brad"
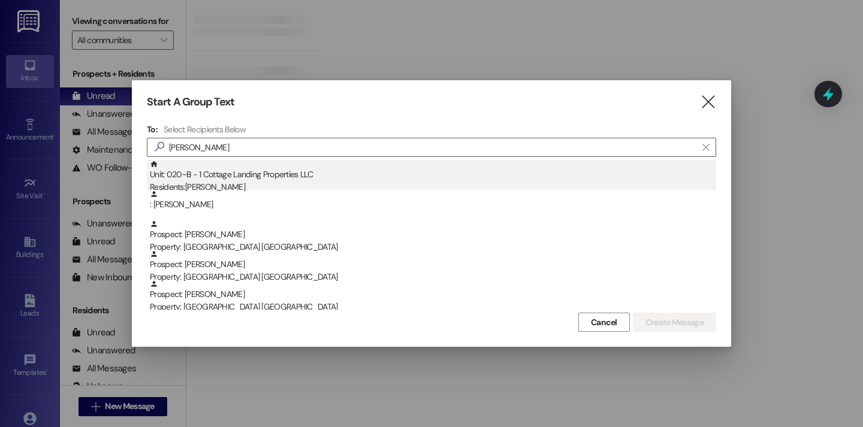
click at [345, 186] on div "Residents: Mary Bradford" at bounding box center [433, 187] width 566 height 13
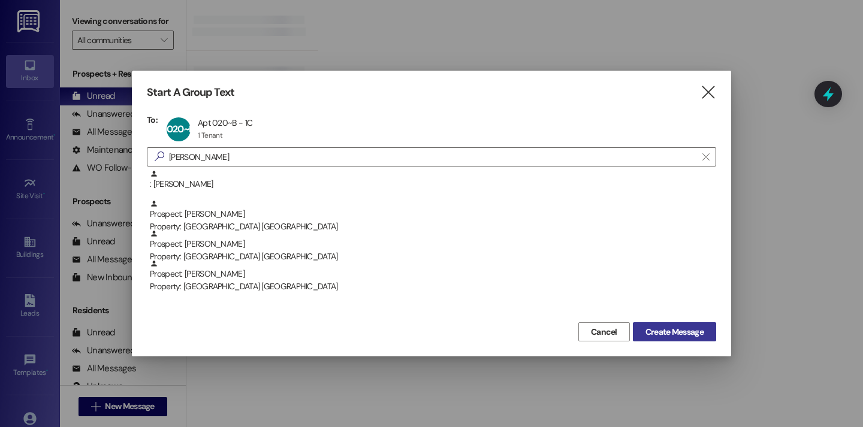
click at [660, 334] on span "Create Message" at bounding box center [675, 332] width 58 height 13
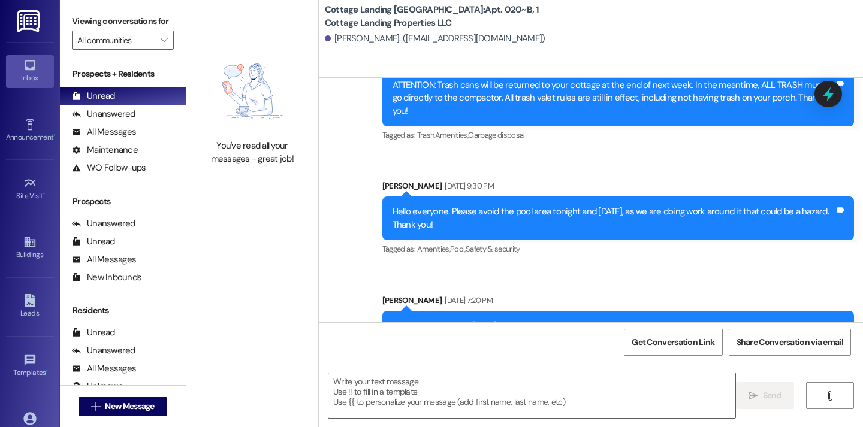
scroll to position [4858, 0]
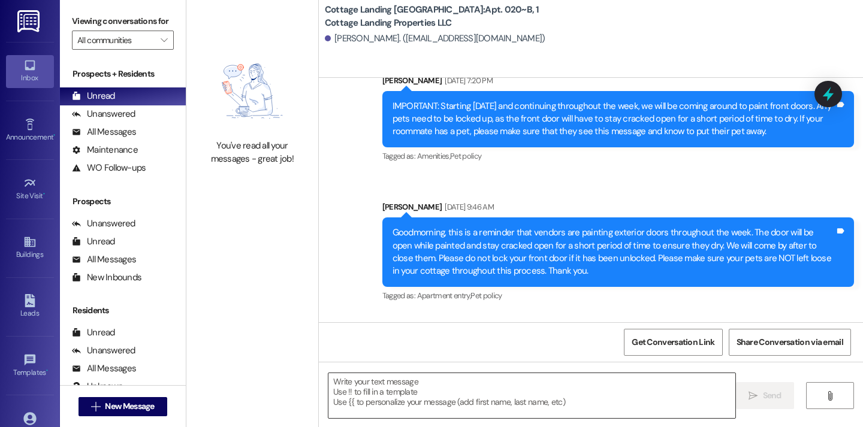
click at [434, 382] on textarea at bounding box center [531, 395] width 407 height 45
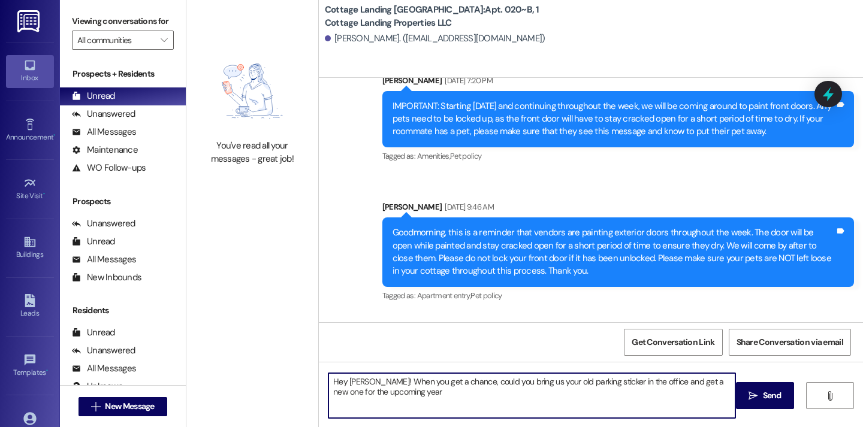
type textarea "Hey Mary! When you get a chance, could you bring us your old parking sticker in…"
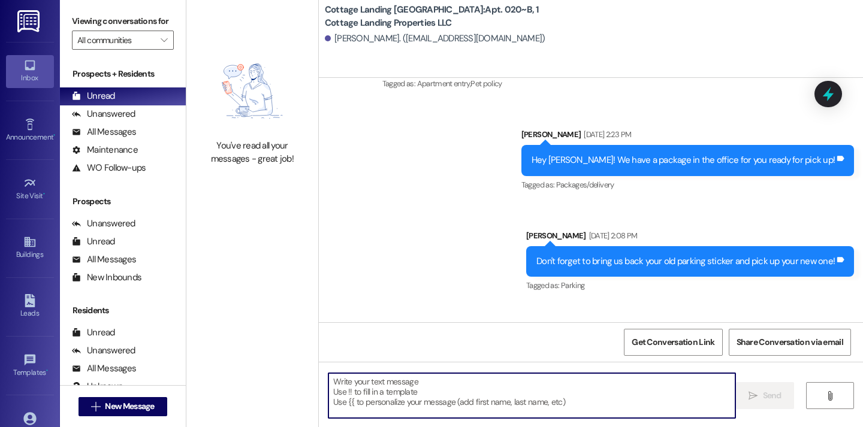
scroll to position [5322, 0]
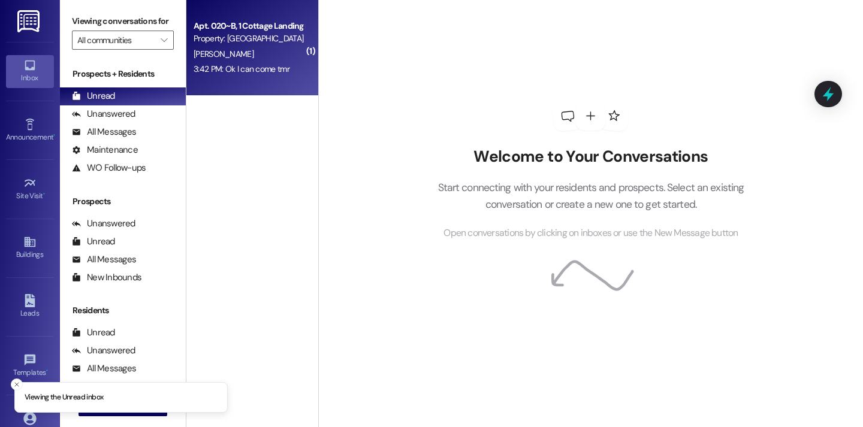
click at [273, 82] on div "Apt. 020~B, 1 Cottage Landing Properties LLC Property: Cottage Landing Lafayett…" at bounding box center [252, 48] width 132 height 96
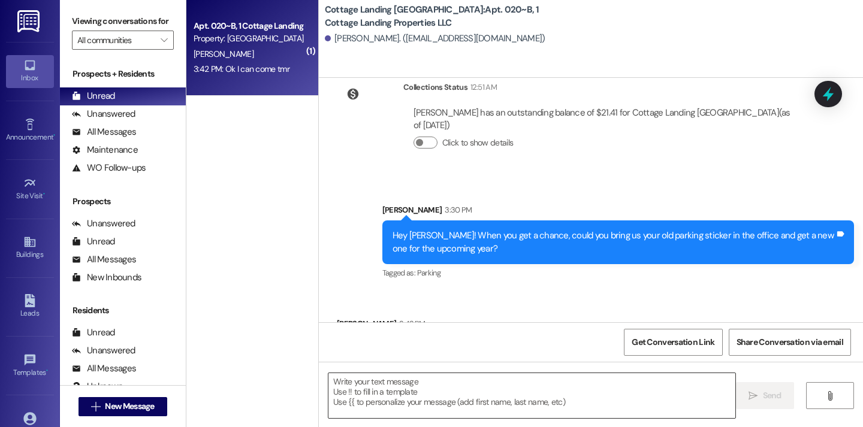
scroll to position [5440, 0]
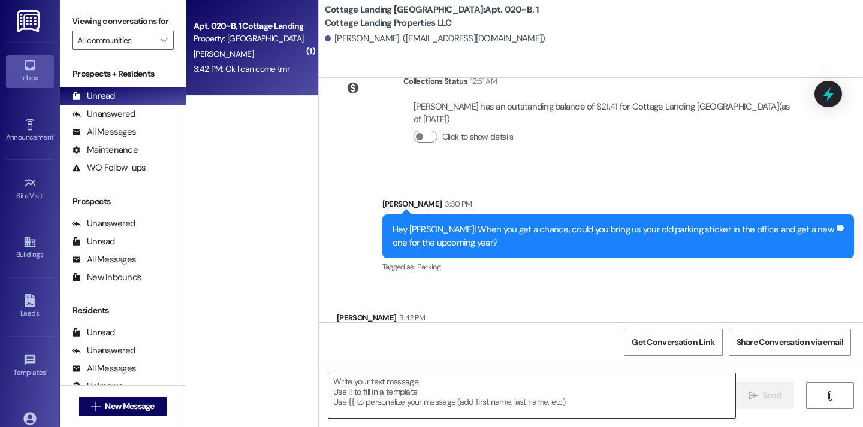
click at [365, 394] on textarea at bounding box center [531, 395] width 407 height 45
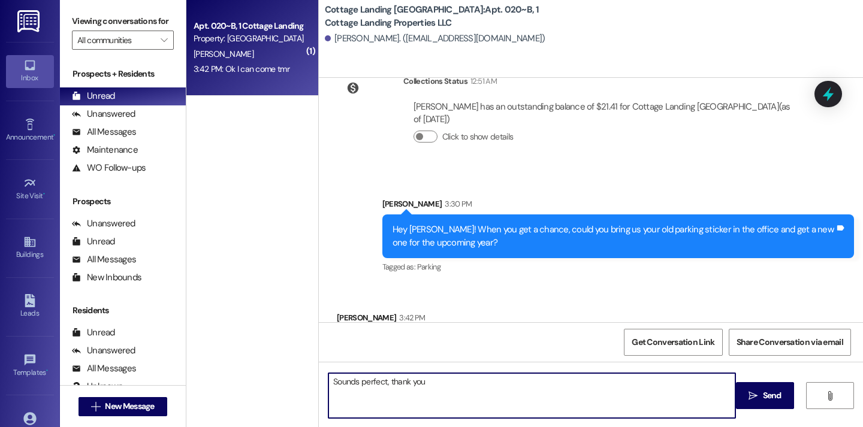
type textarea "Sounds perfect, thank you!"
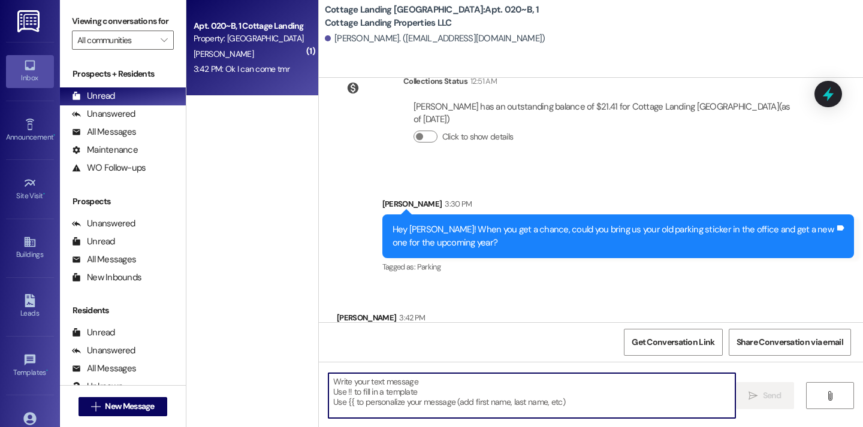
scroll to position [5525, 0]
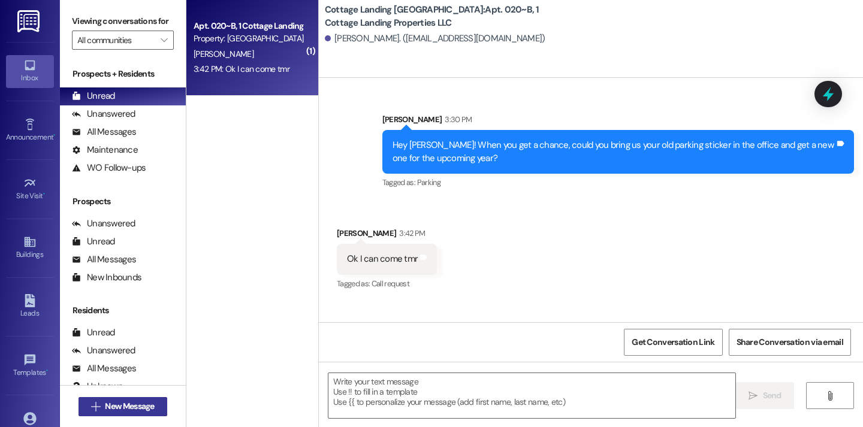
click at [122, 401] on span "New Message" at bounding box center [129, 406] width 49 height 13
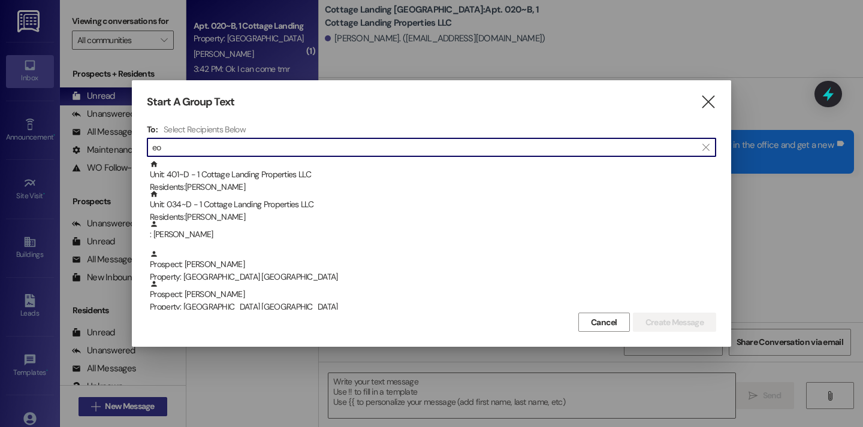
type input "e"
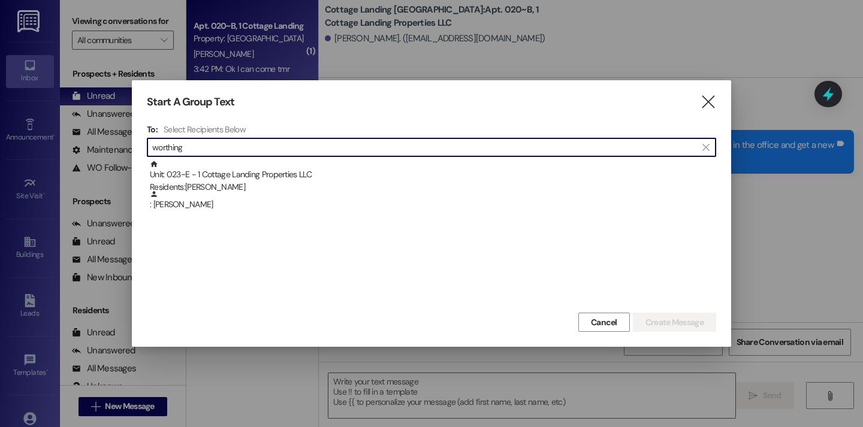
type input "worthing"
click at [260, 158] on div "To: Select Recipients Below  worthing  Unit: 023~E - 1 Cottage Landing Proper…" at bounding box center [431, 217] width 569 height 186
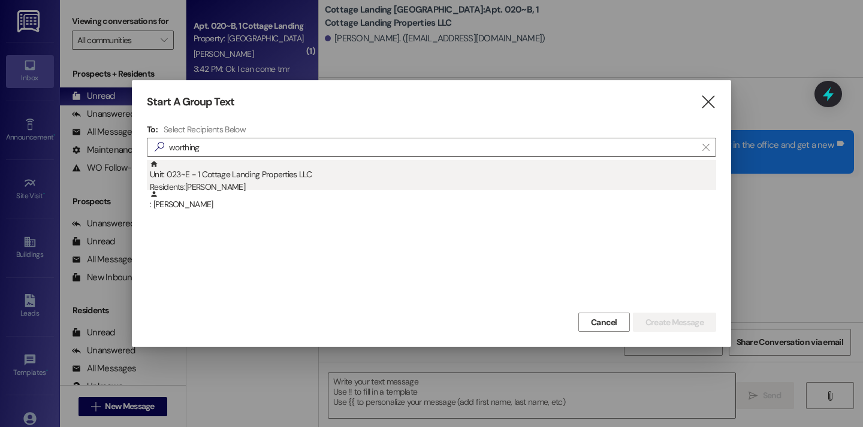
click at [258, 177] on div "Unit: 023~E - 1 Cottage Landing Properties LLC Residents: Dylan Worthington" at bounding box center [433, 177] width 566 height 34
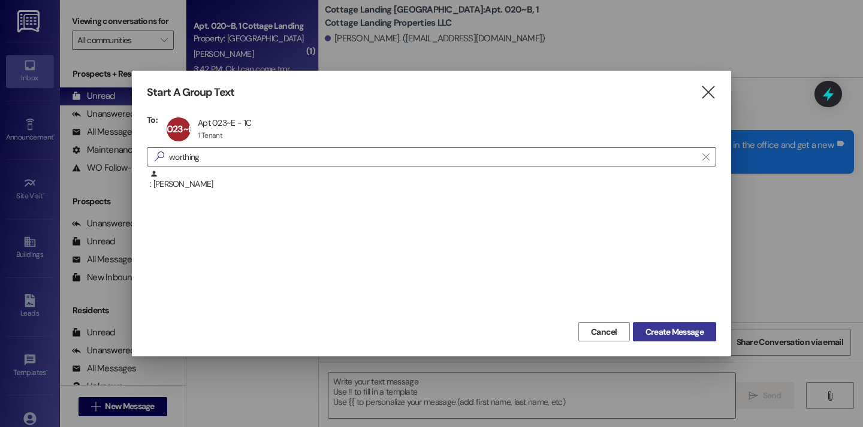
click at [658, 334] on span "Create Message" at bounding box center [675, 332] width 58 height 13
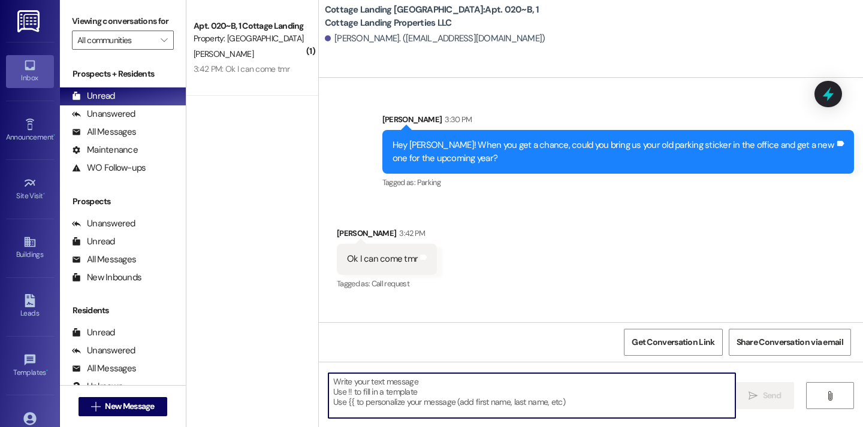
click at [562, 375] on textarea at bounding box center [531, 395] width 407 height 45
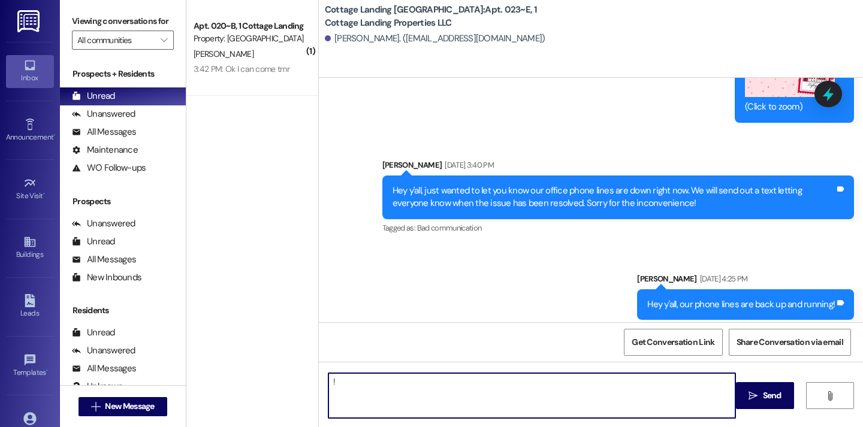
type textarea "!!"
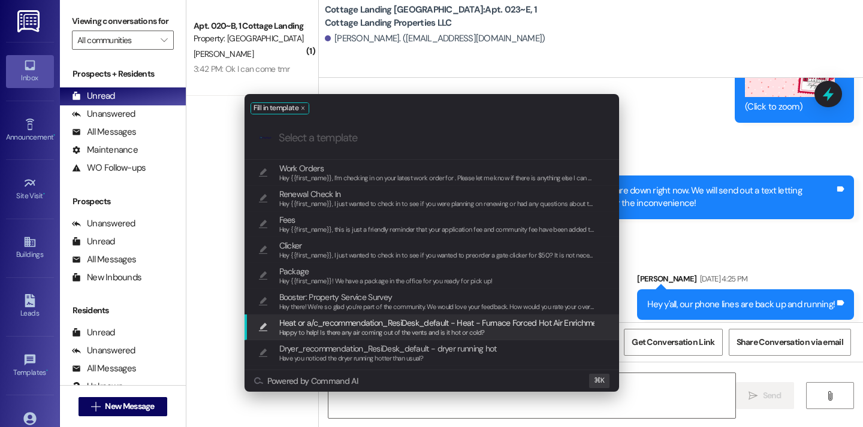
scroll to position [11504, 0]
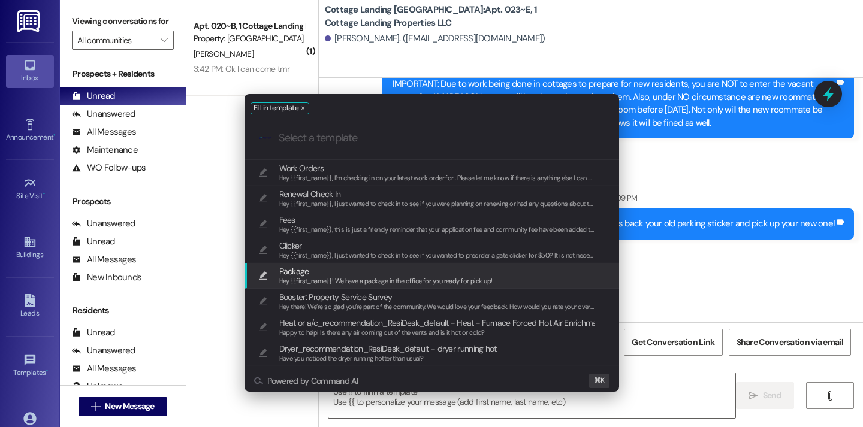
click at [424, 281] on span "Hey {{first_name}}! We have a package in the office for you ready for pick up!" at bounding box center [385, 281] width 213 height 8
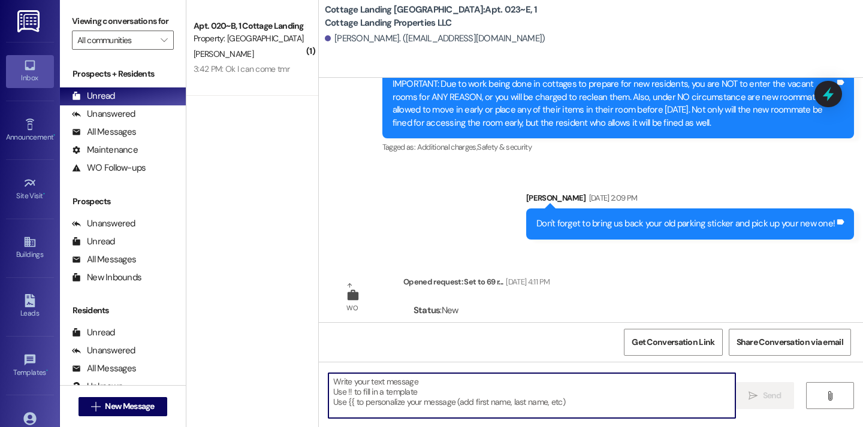
type textarea "Hey {{first_name}}! We have a package in the office for you ready for pick up!"
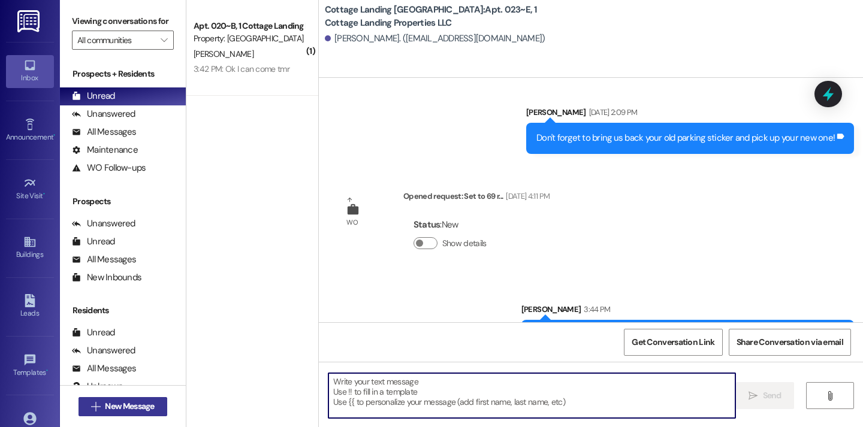
click at [111, 409] on span "New Message" at bounding box center [129, 406] width 49 height 13
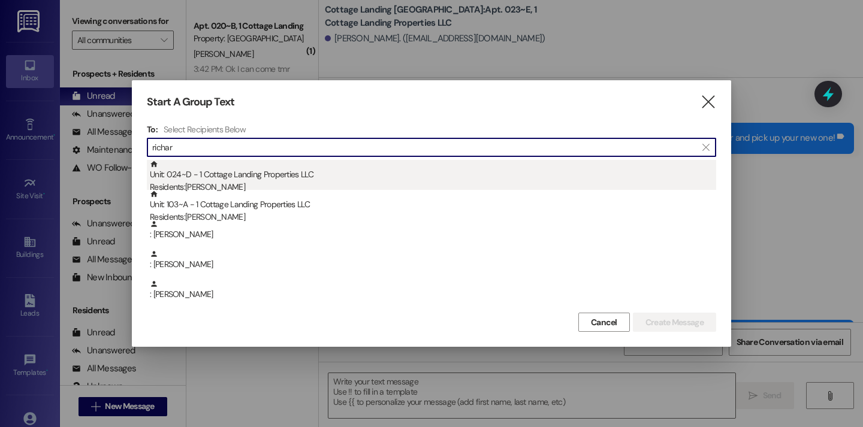
type input "richar"
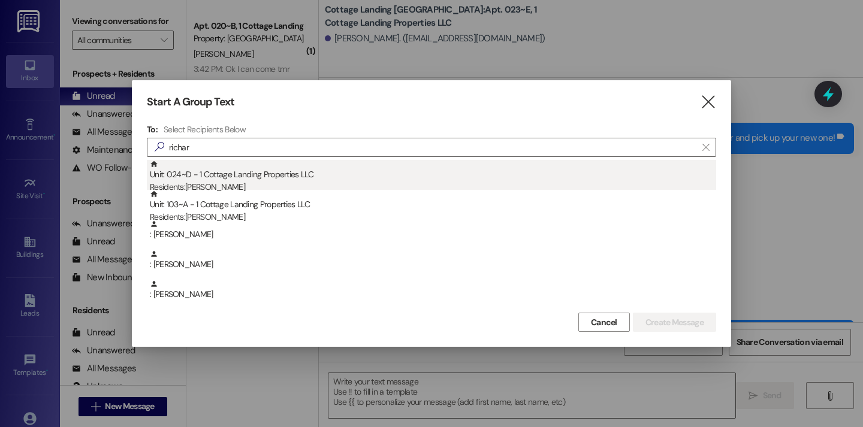
click at [276, 176] on div "Unit: 024~D - 1 Cottage Landing Properties LLC Residents: Demi Richard" at bounding box center [433, 177] width 566 height 34
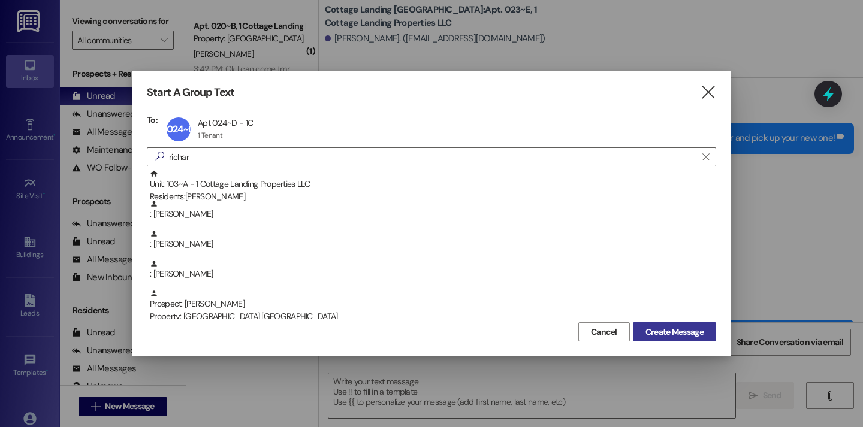
click at [696, 325] on button "Create Message" at bounding box center [674, 331] width 83 height 19
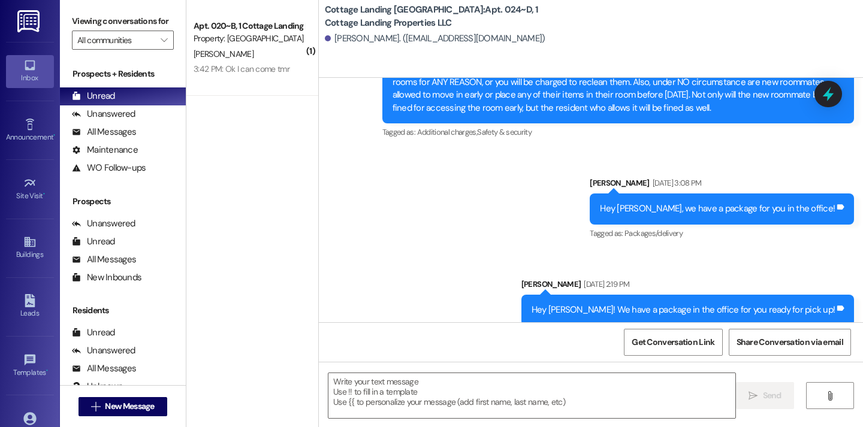
scroll to position [27205, 0]
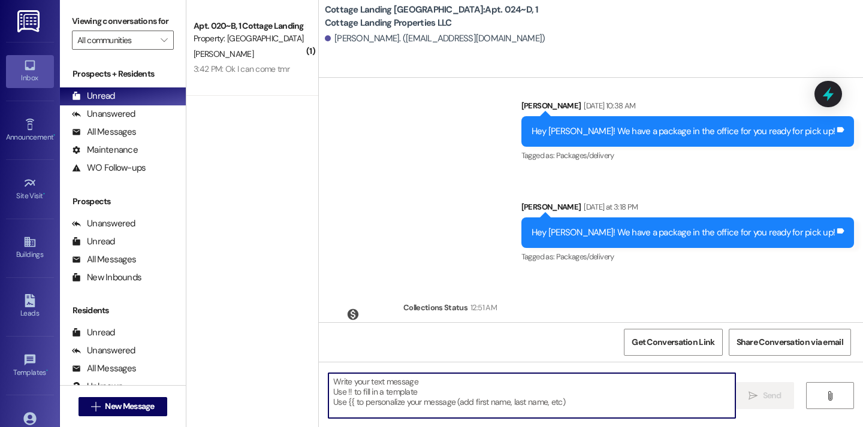
click at [460, 415] on textarea at bounding box center [531, 395] width 407 height 45
type textarea "!!"
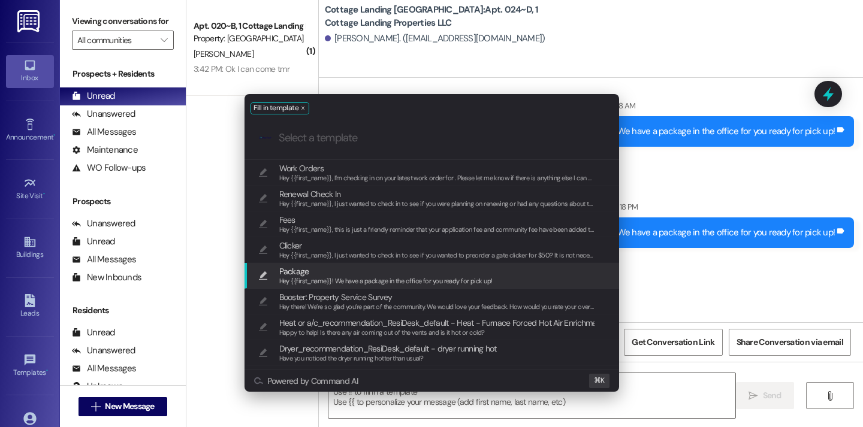
click at [343, 286] on div "Hey {{first_name}}! We have a package in the office for you ready for pick up!" at bounding box center [385, 281] width 213 height 11
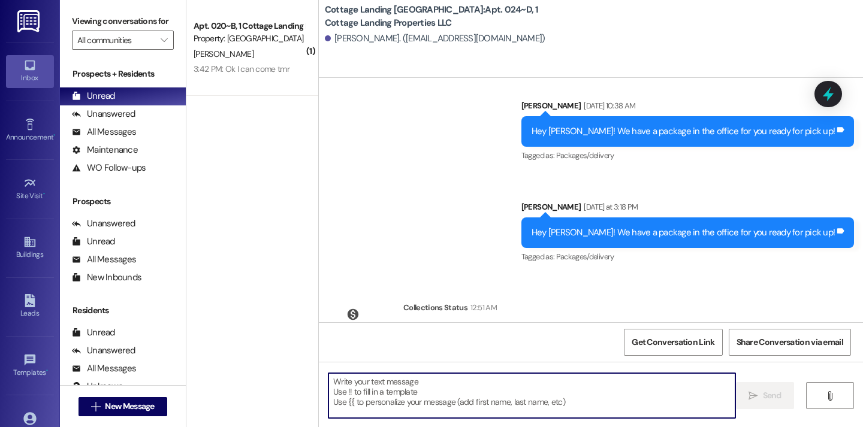
type textarea "Hey {{first_name}}! We have a package in the office for you ready for pick up!"
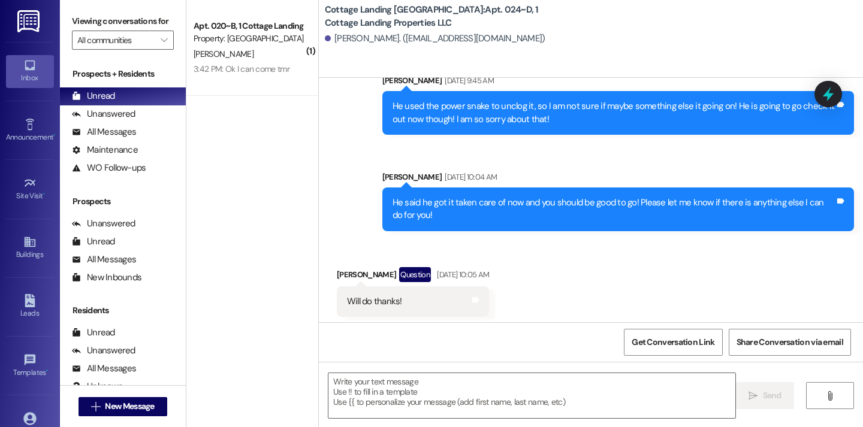
scroll to position [23481, 0]
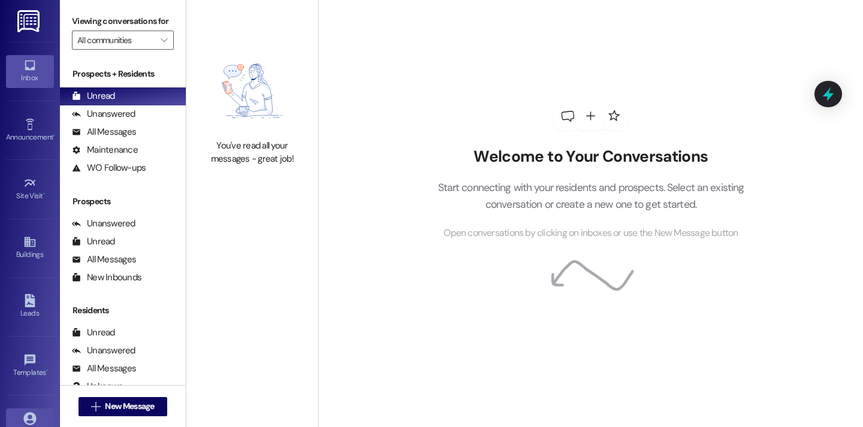
click at [27, 414] on icon at bounding box center [29, 418] width 13 height 13
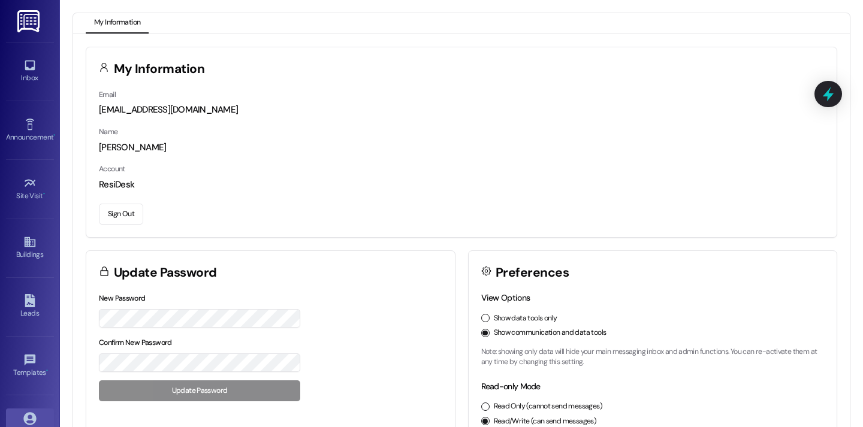
click at [125, 218] on button "Sign Out" at bounding box center [121, 214] width 44 height 21
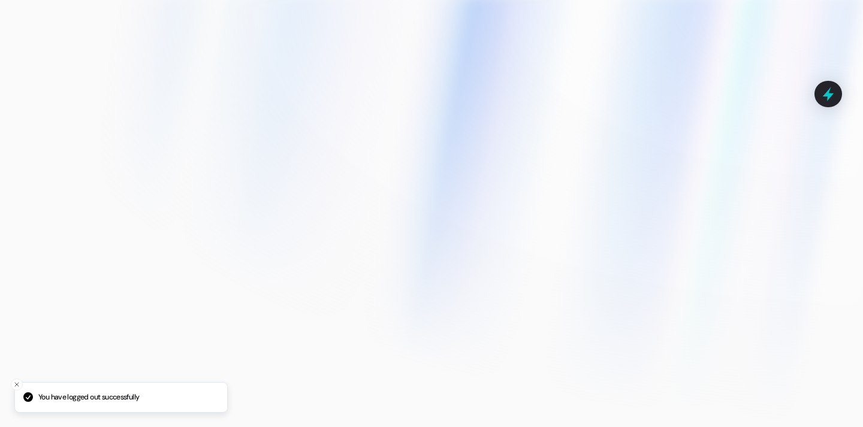
type input "[EMAIL_ADDRESS][DOMAIN_NAME]"
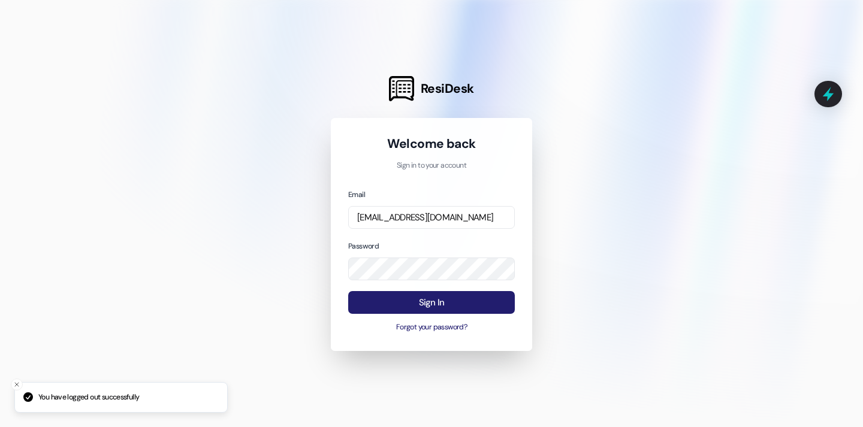
click at [415, 303] on button "Sign In" at bounding box center [431, 302] width 167 height 23
